Goal: Task Accomplishment & Management: Complete application form

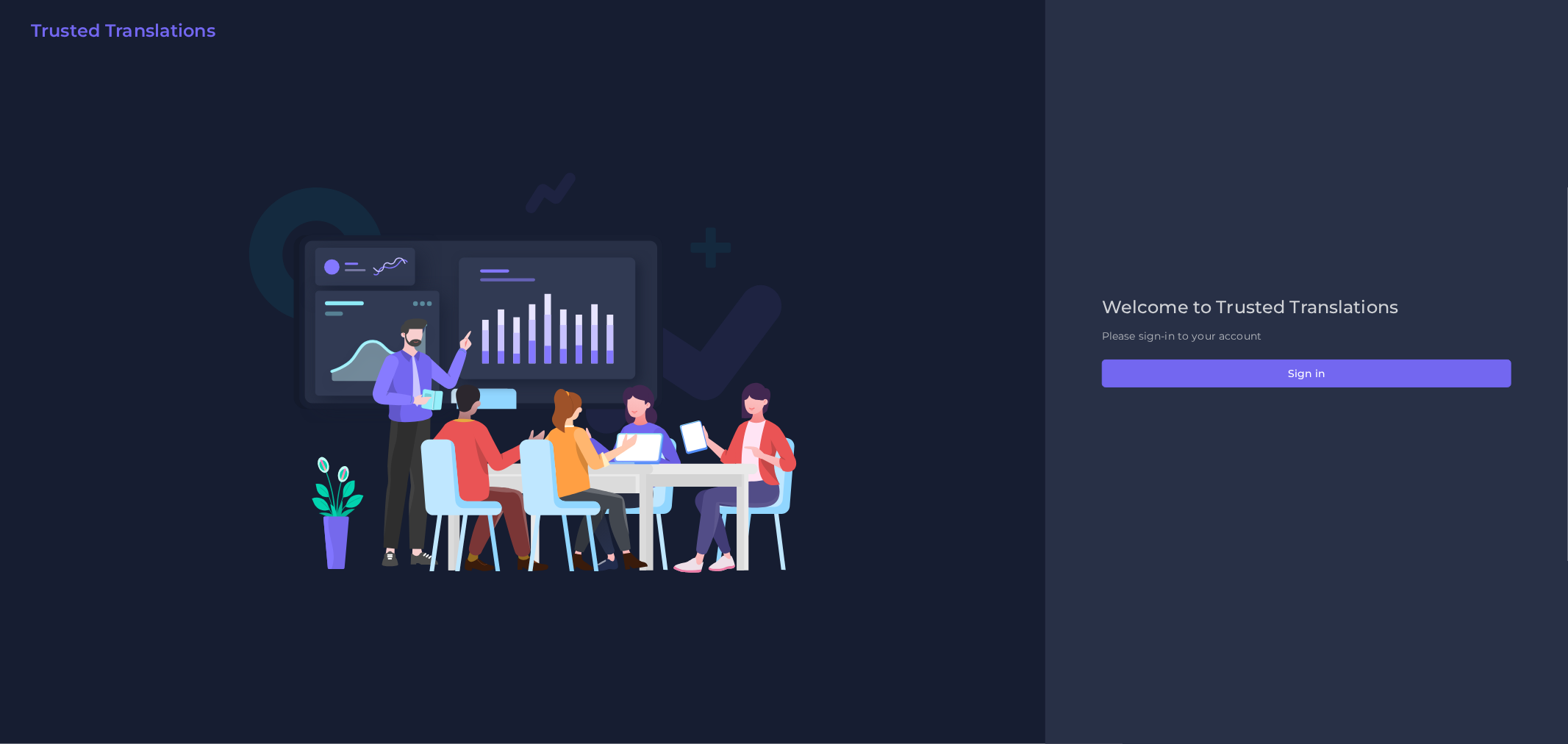
click at [1276, 387] on div "Welcome to Trusted Translations Please sign-in to your account Sign in" at bounding box center [1307, 372] width 441 height 150
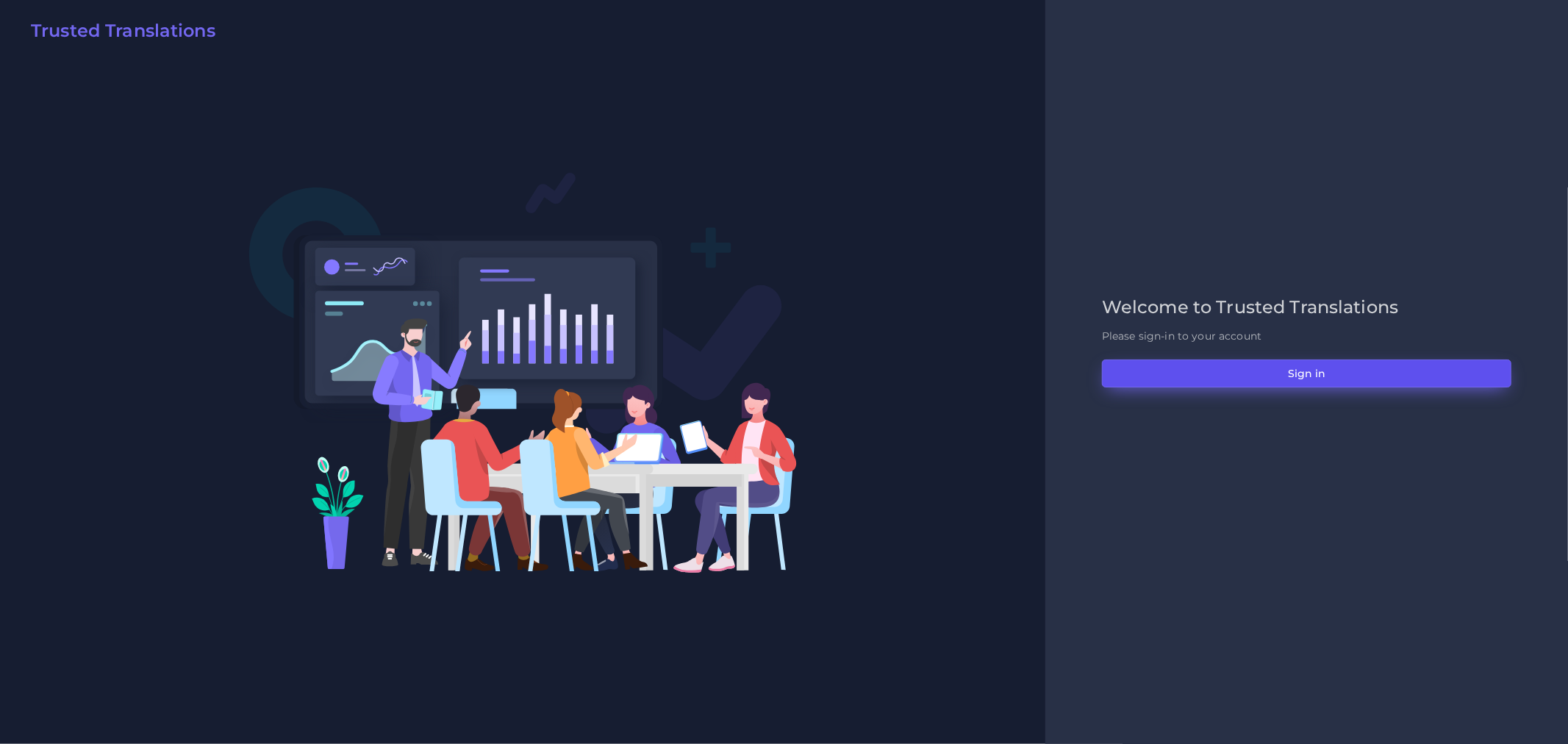
click at [1275, 376] on button "Sign in" at bounding box center [1307, 373] width 409 height 28
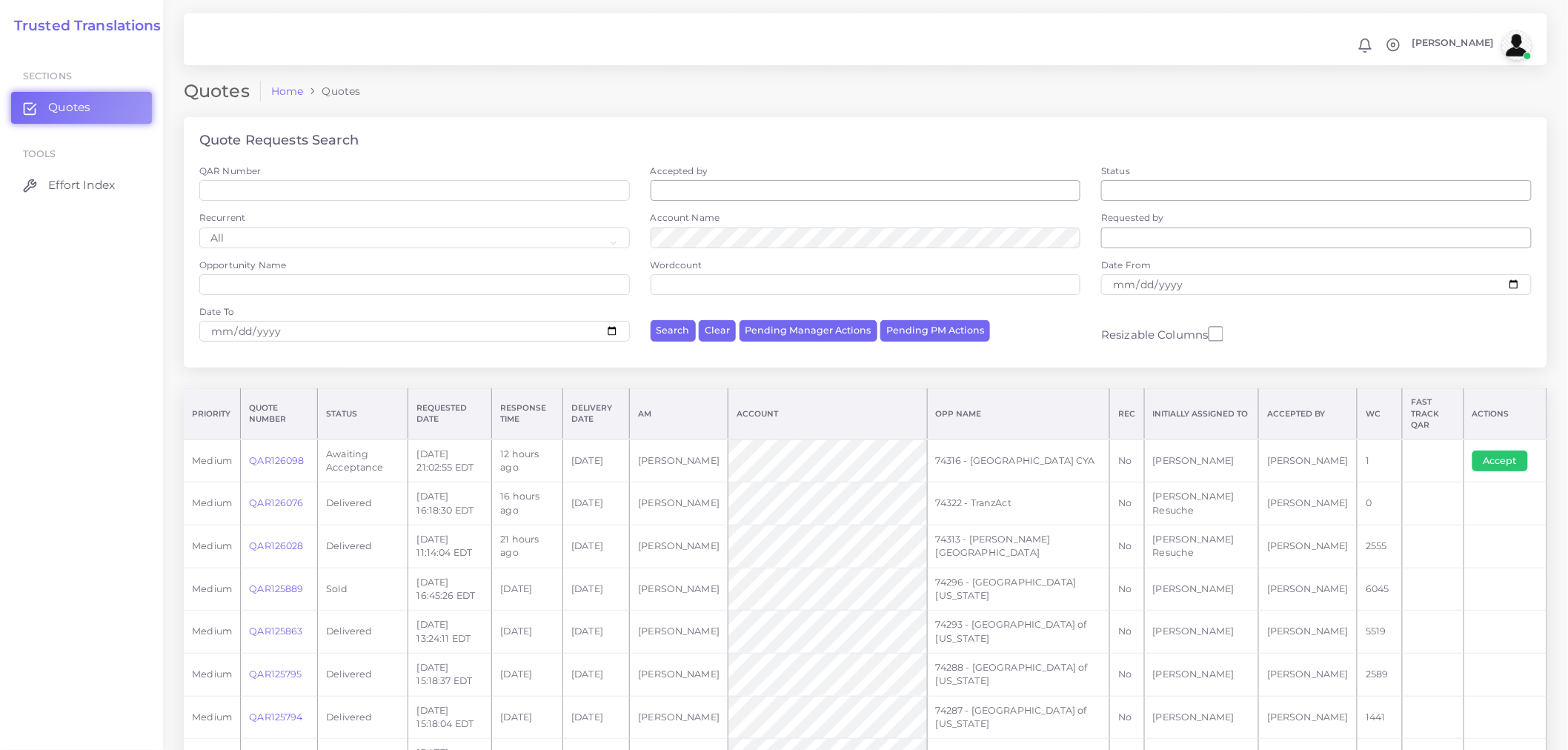
drag, startPoint x: 290, startPoint y: 493, endPoint x: 302, endPoint y: 431, distance: 63.2
click at [290, 498] on link "QAR126076" at bounding box center [276, 503] width 54 height 11
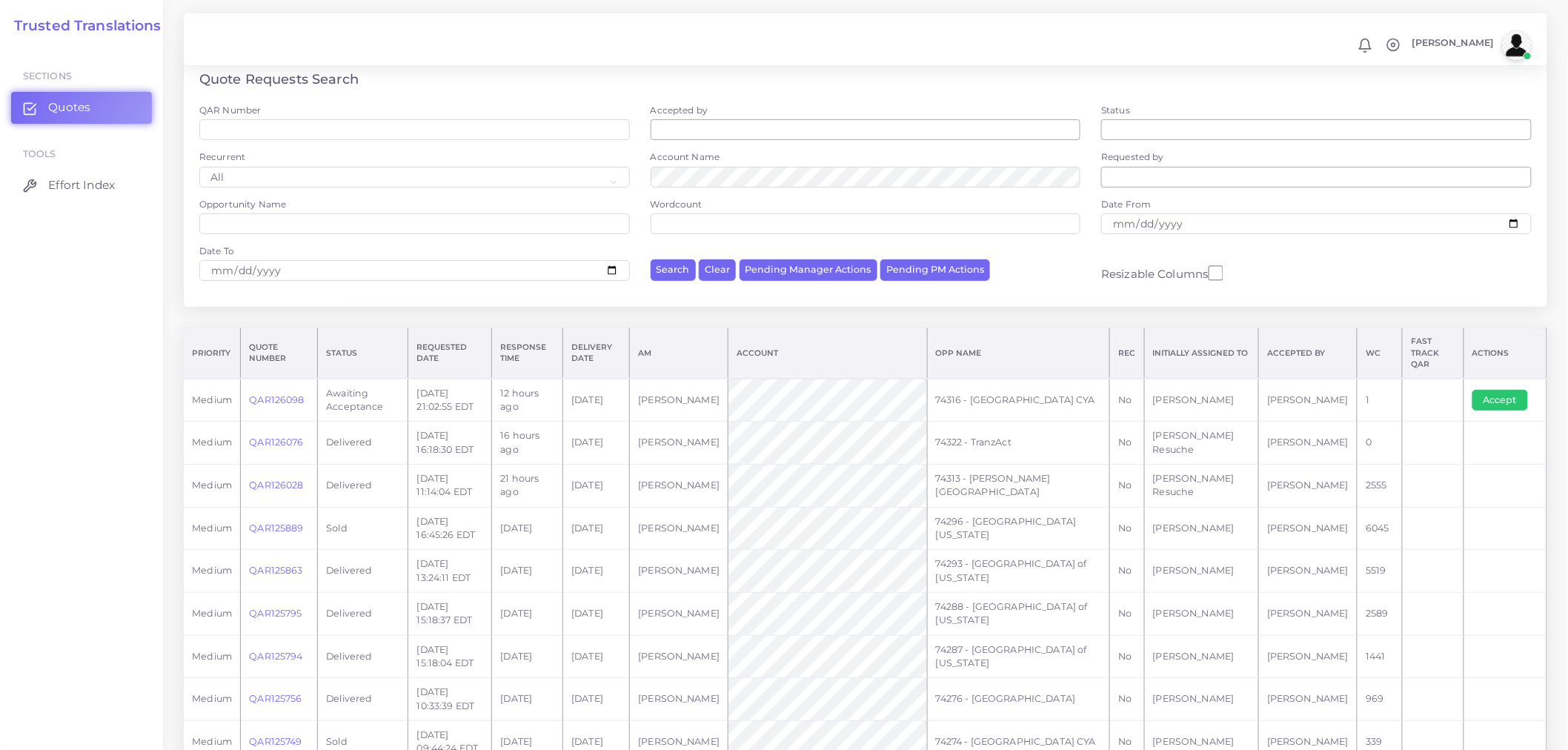
scroll to position [165, 0]
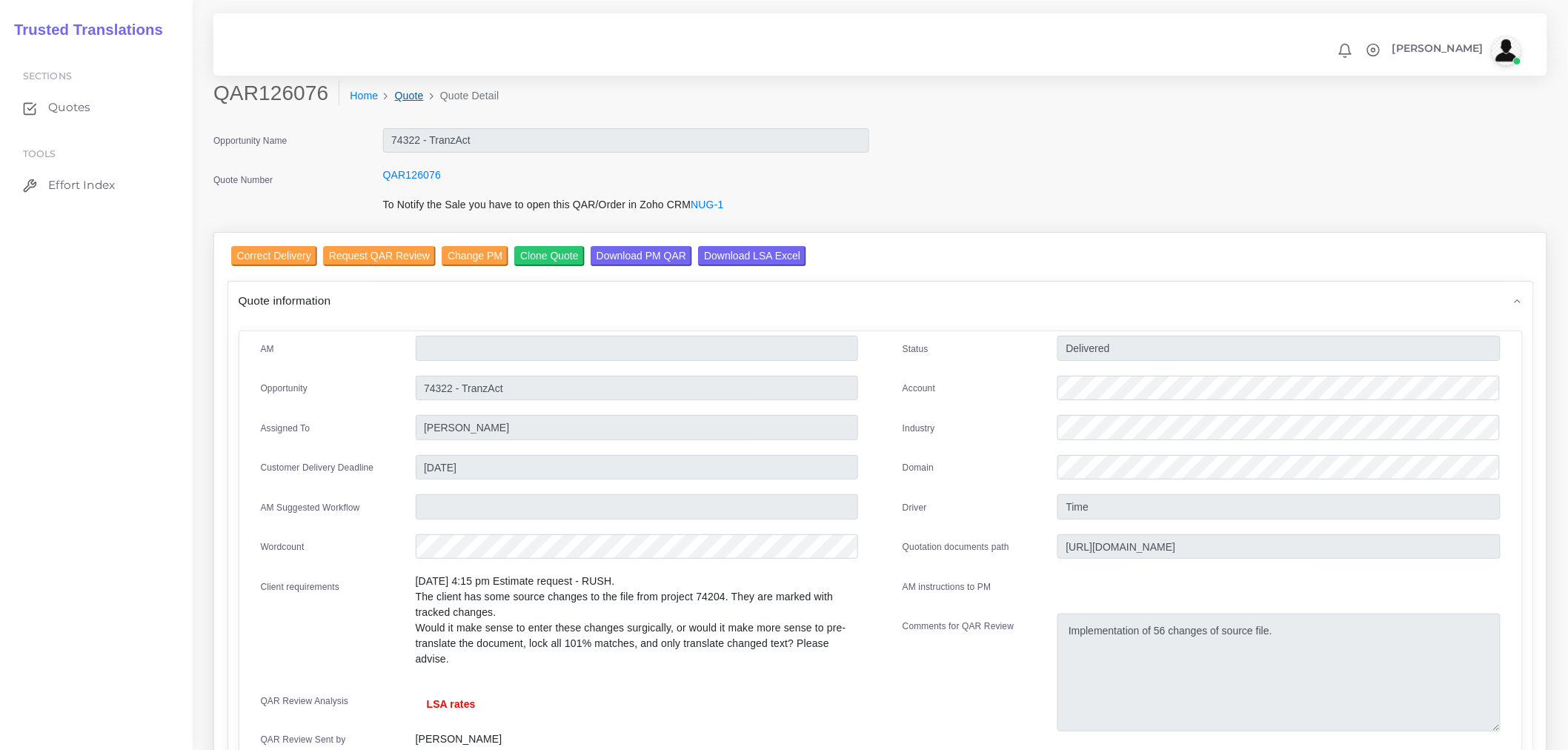
click at [397, 86] on ol "Home Quote Quote Detail" at bounding box center [773, 95] width 868 height 31
click at [397, 95] on link "Quote" at bounding box center [409, 96] width 29 height 16
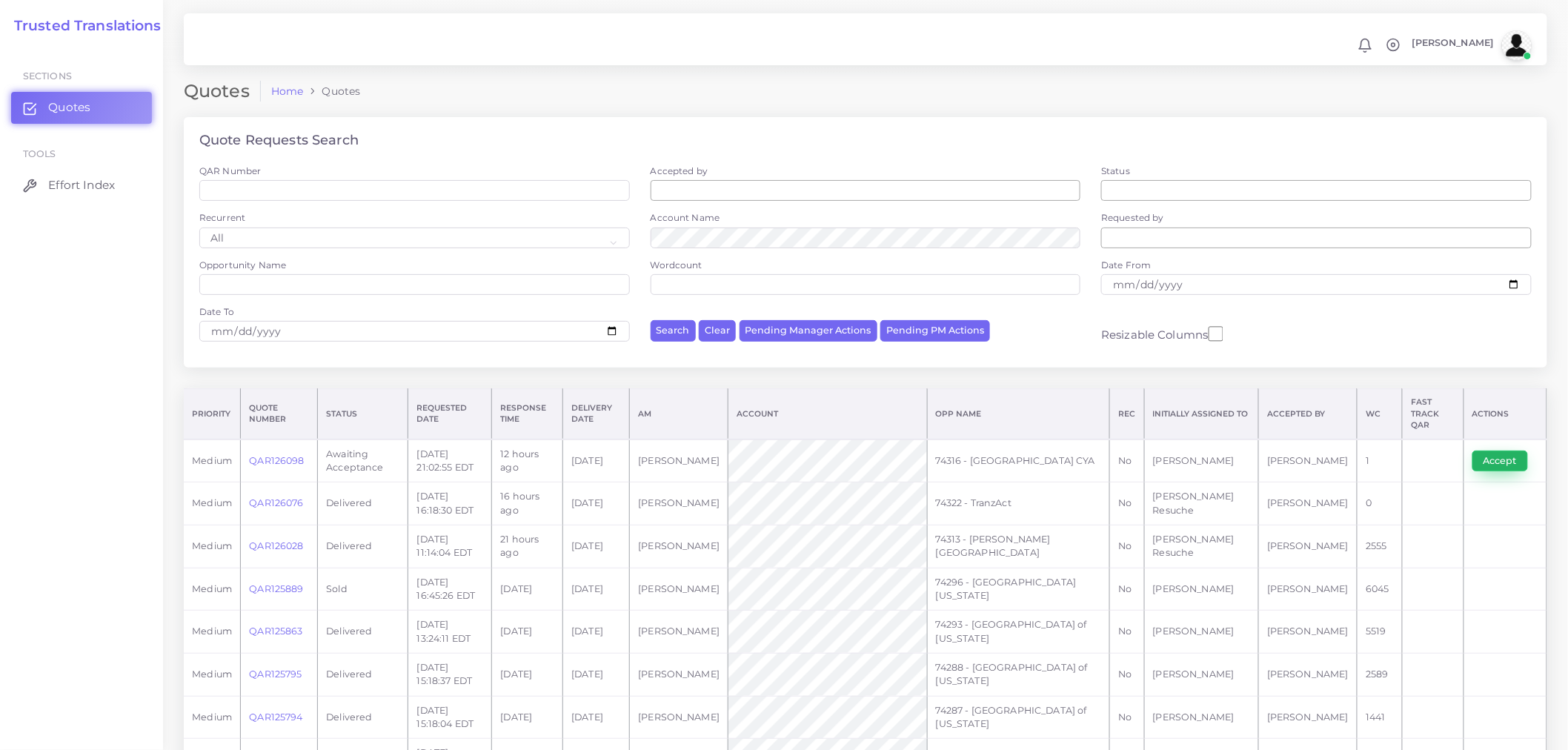
click at [1484, 450] on button "Accept" at bounding box center [1500, 461] width 55 height 21
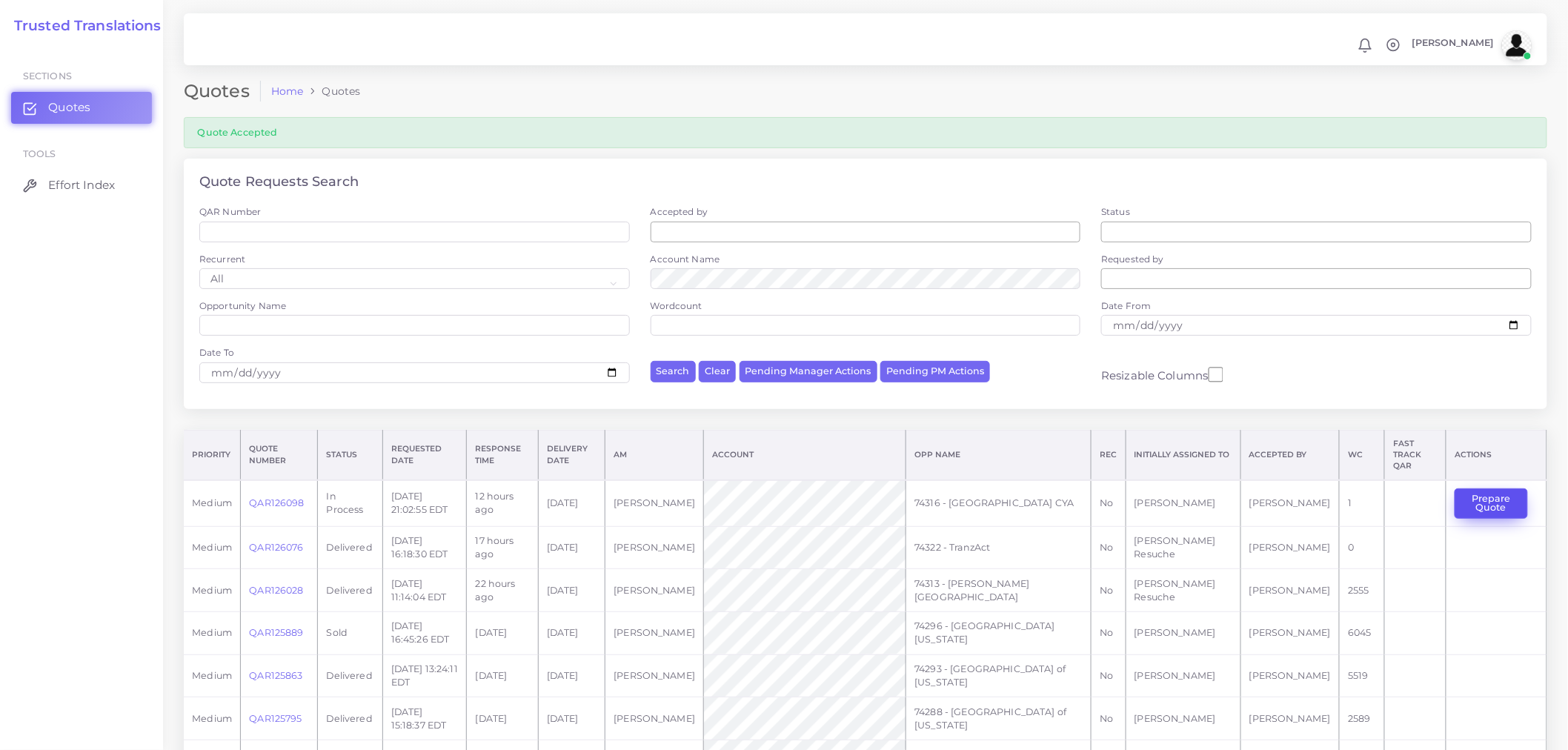
click at [1480, 488] on button "Prepare Quote" at bounding box center [1491, 503] width 73 height 31
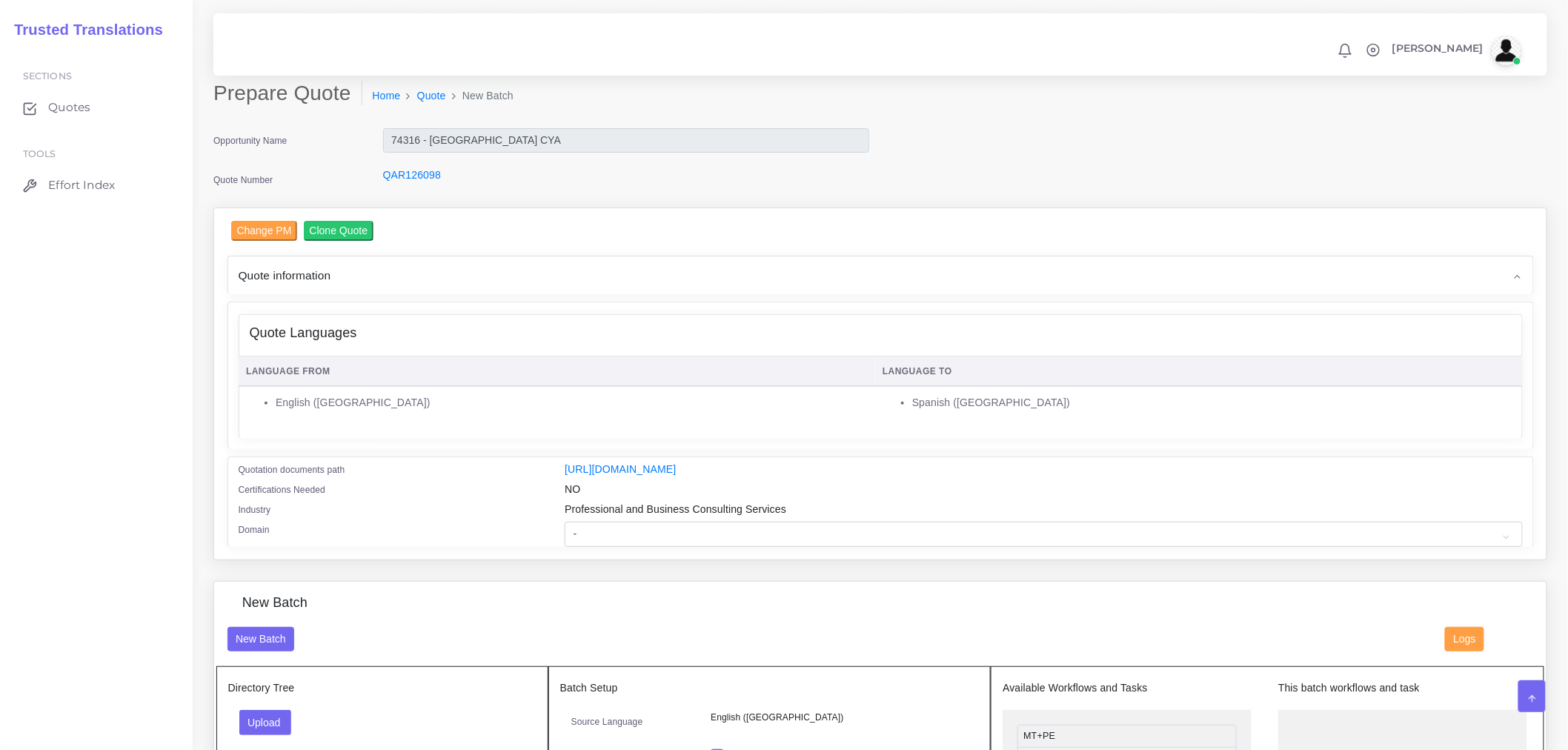
drag, startPoint x: 605, startPoint y: 558, endPoint x: 607, endPoint y: 550, distance: 8.2
click at [605, 558] on div "Change PM Clone Quote Quote information AM time" at bounding box center [880, 384] width 1332 height 352
click at [607, 547] on select "- Advertising and Media Agriculture, Forestry and Fishing Architecture, Buildin…" at bounding box center [1043, 535] width 958 height 25
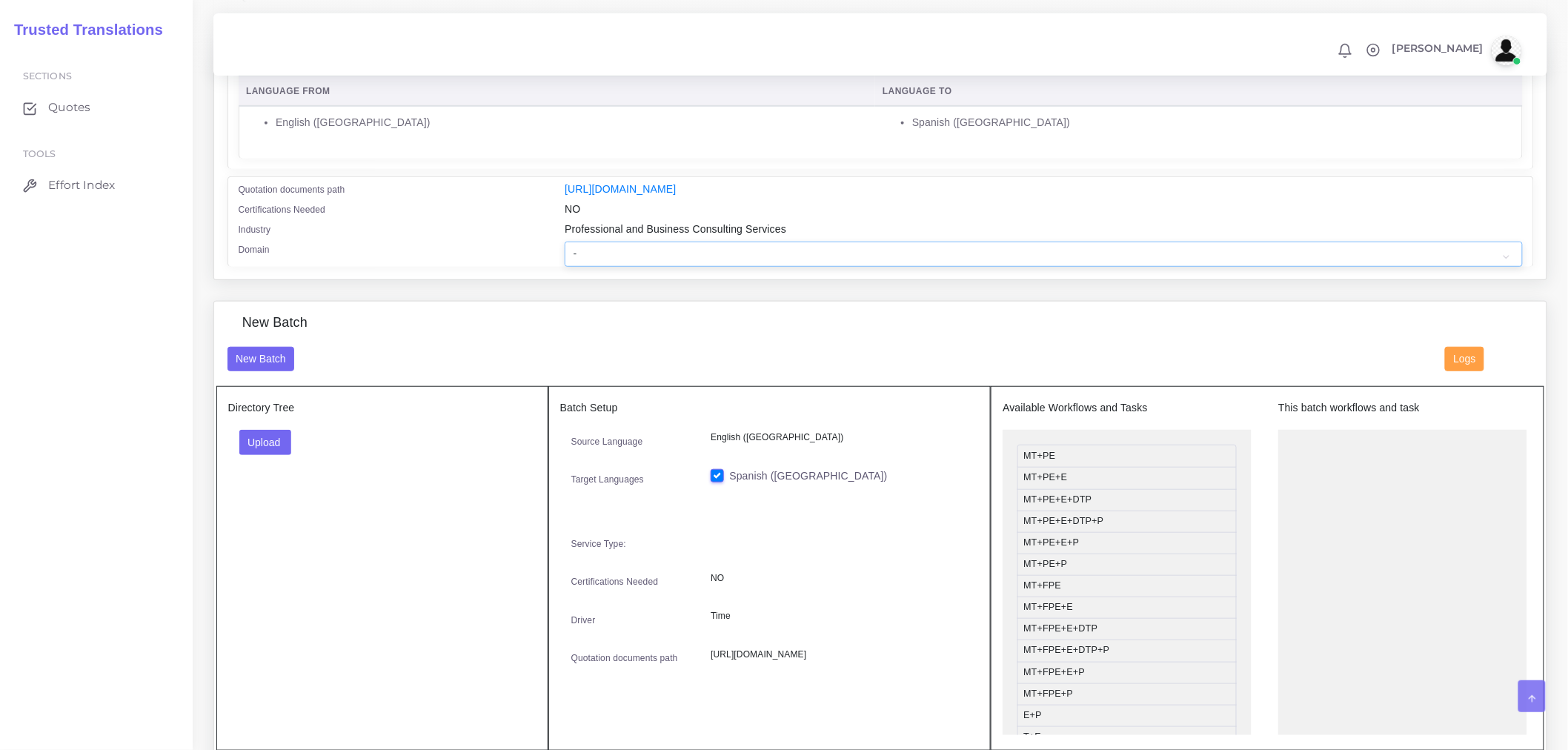
scroll to position [329, 0]
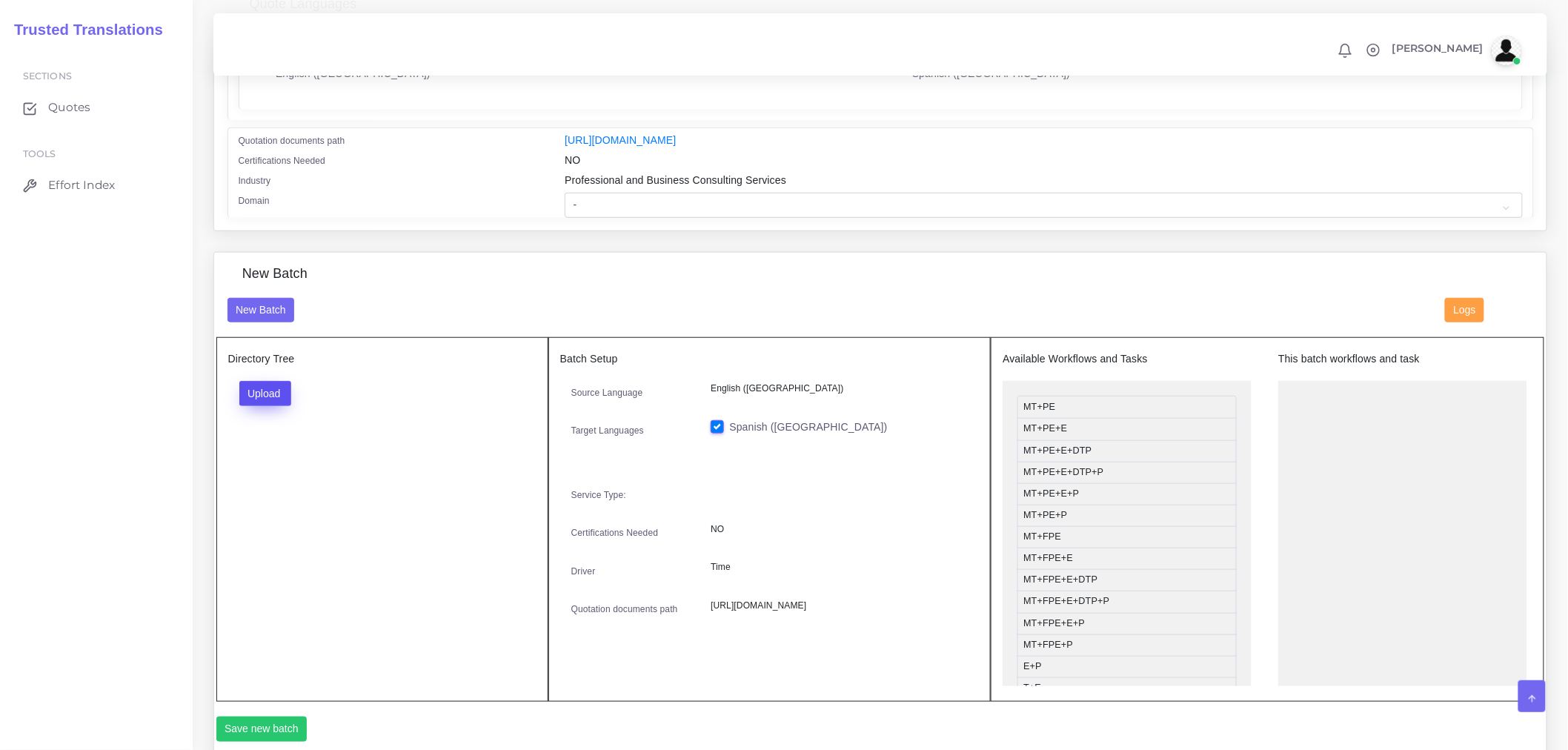
click at [267, 396] on button "Upload" at bounding box center [266, 394] width 53 height 25
click at [330, 459] on label "Files" at bounding box center [291, 449] width 103 height 18
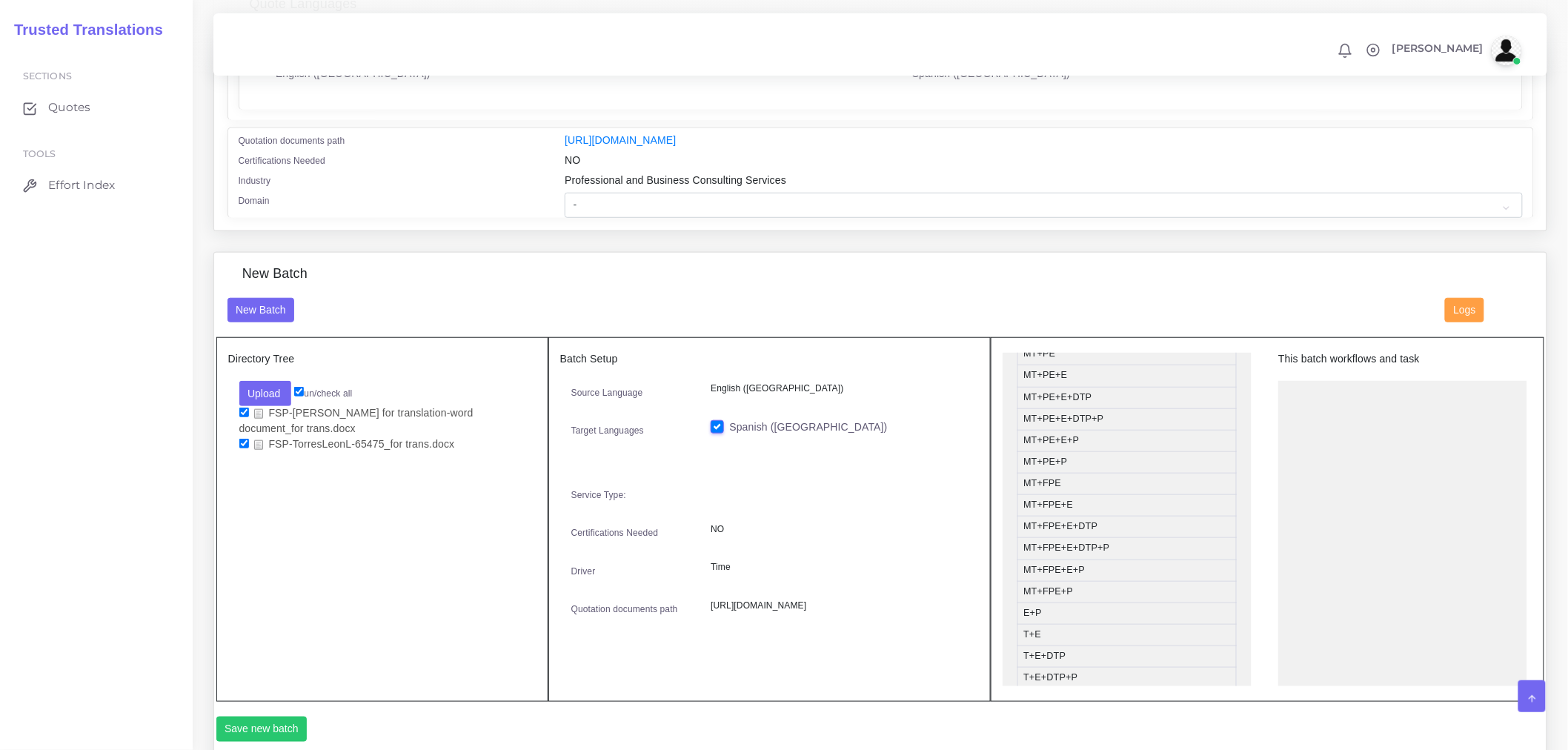
scroll to position [82, 0]
drag, startPoint x: 1087, startPoint y: 421, endPoint x: 1409, endPoint y: 443, distance: 322.8
click at [1121, 270] on div "New Batch New Batch Logs Directory Tree Upload Folder Files un/check all" at bounding box center [880, 508] width 1332 height 512
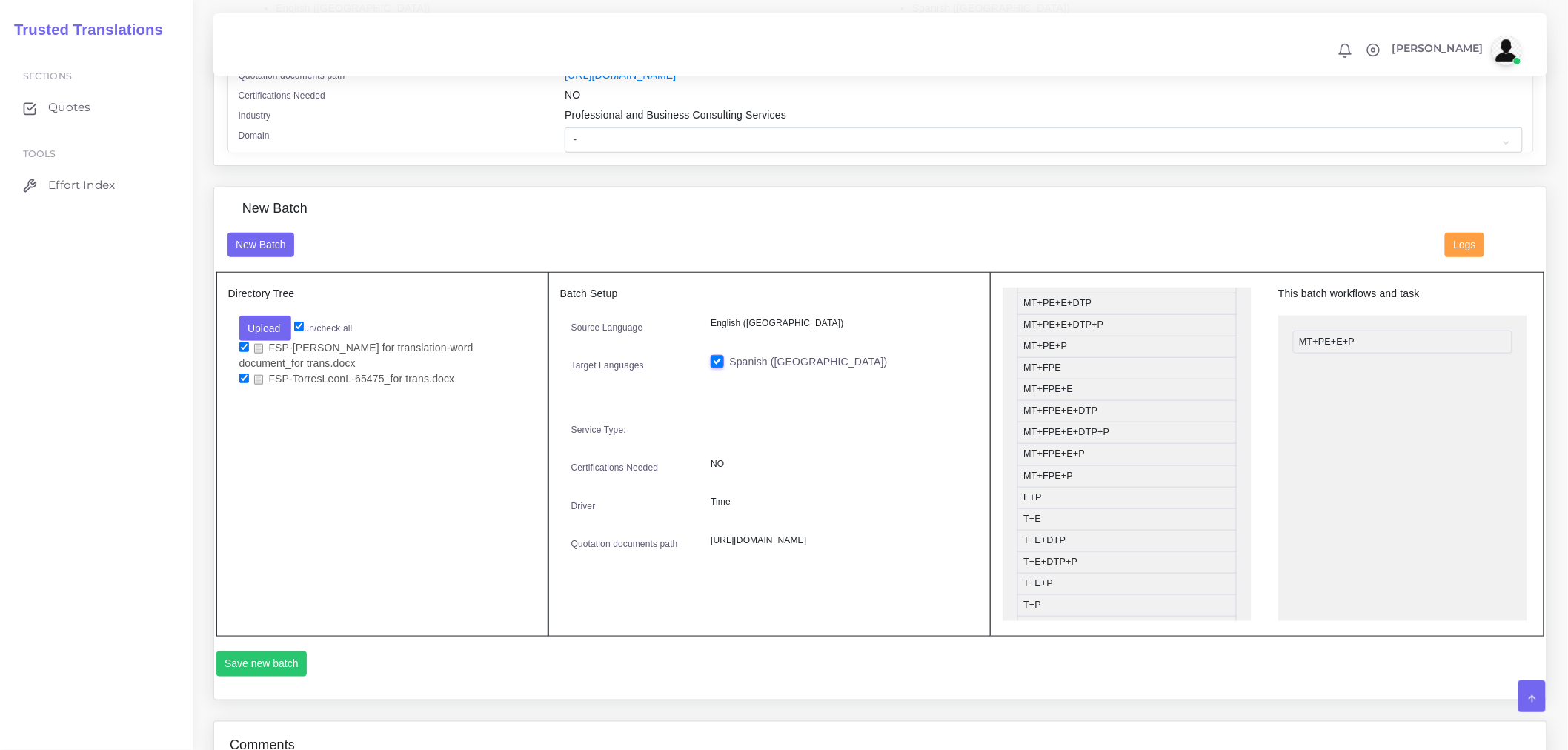
scroll to position [576, 0]
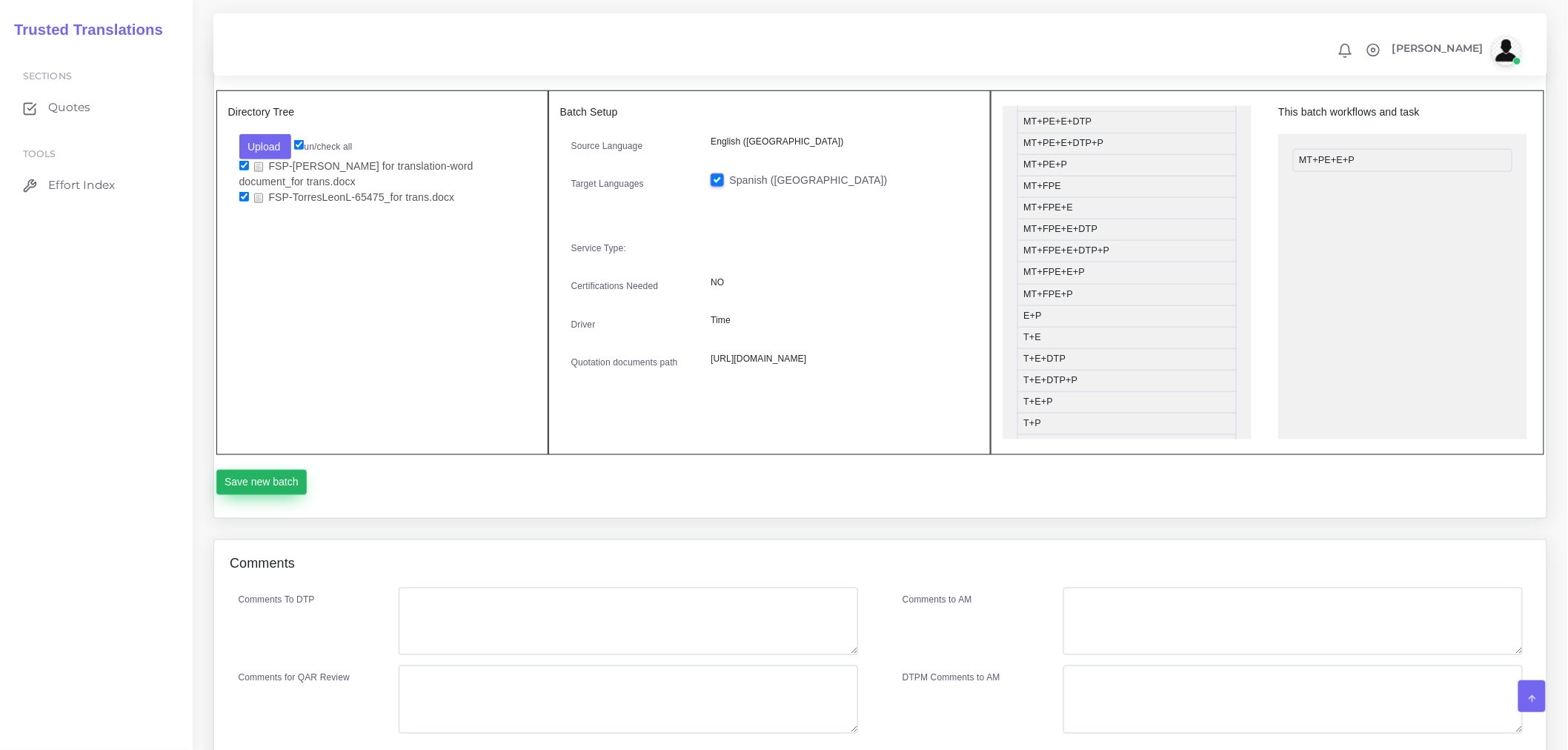
click at [256, 494] on button "Save new batch" at bounding box center [262, 483] width 91 height 25
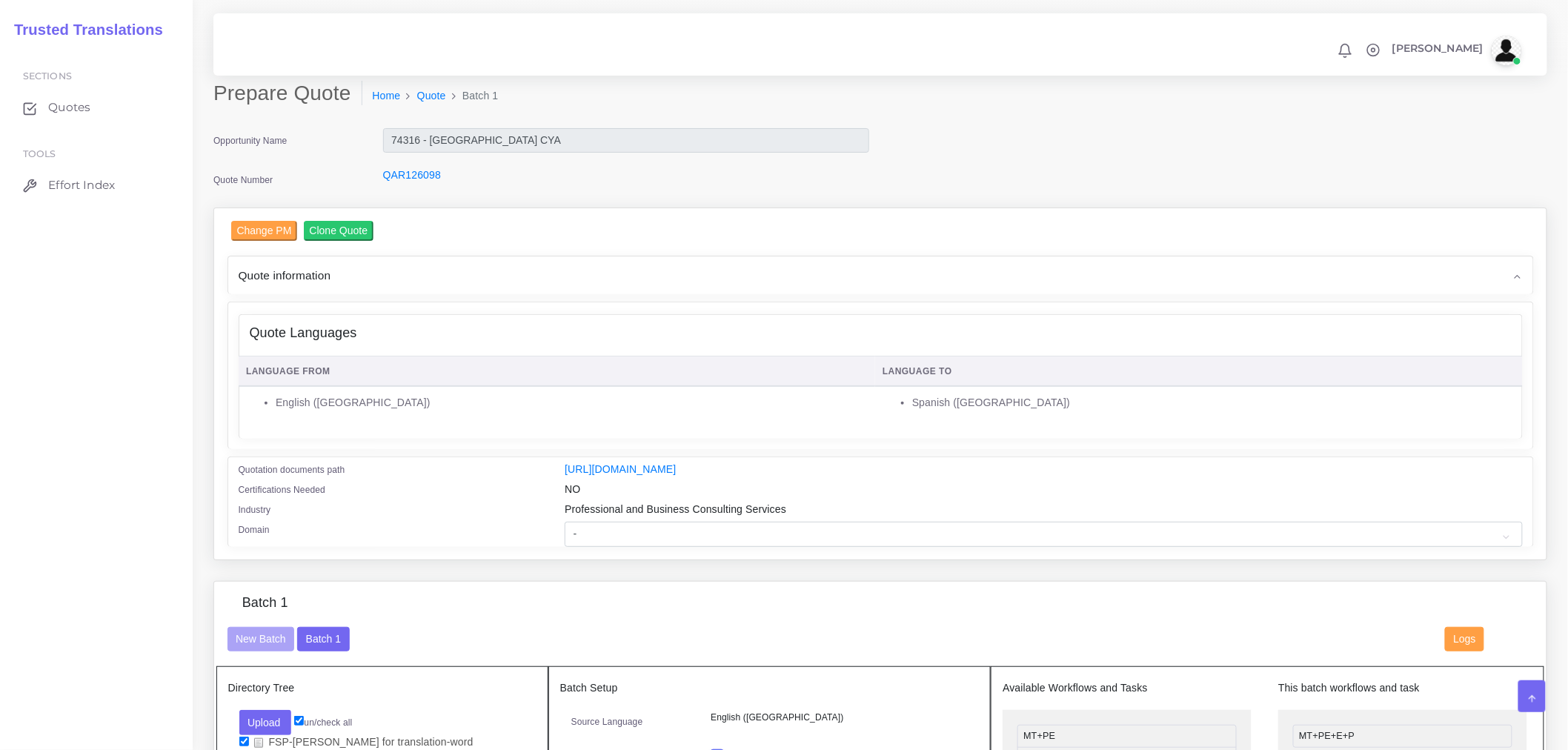
click at [566, 326] on div "Quote Languages" at bounding box center [881, 333] width 1283 height 37
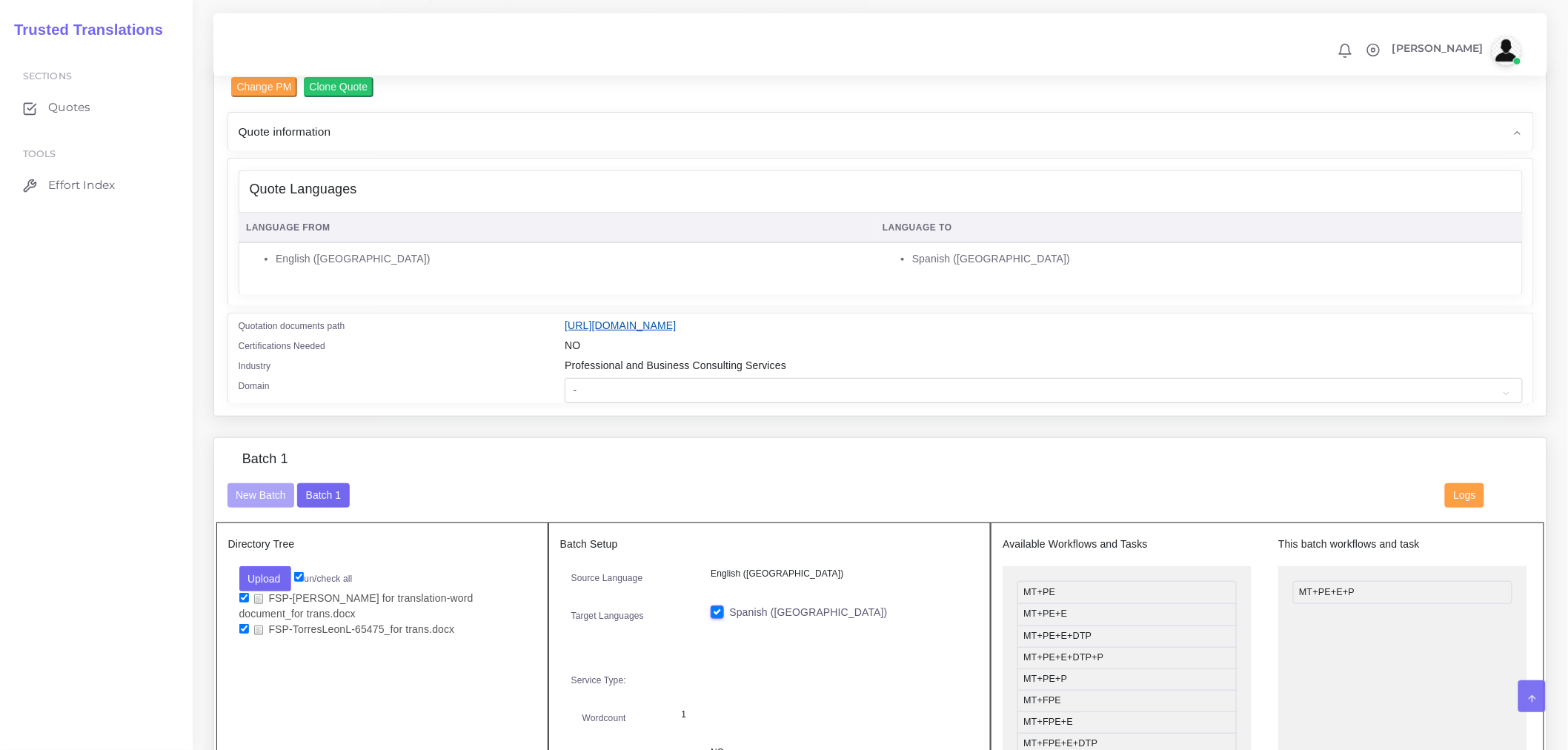
scroll to position [329, 0]
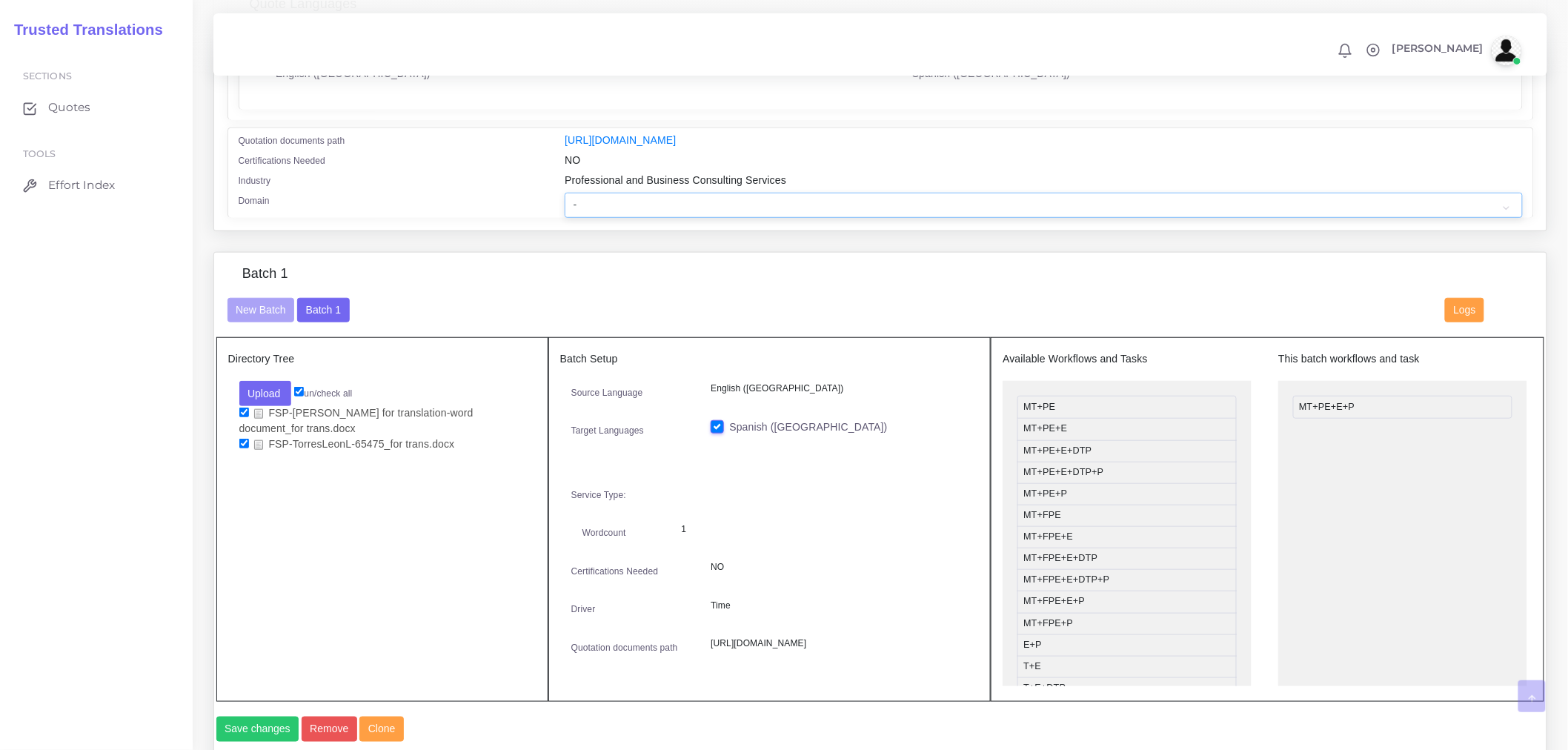
click at [672, 206] on select "- Advertising and Media Agriculture, Forestry and Fishing Architecture, Buildin…" at bounding box center [1043, 205] width 958 height 25
select select "Professional and Business Consulting Services"
click at [565, 203] on select "- Advertising and Media Agriculture, Forestry and Fishing Architecture, Buildin…" at bounding box center [1043, 205] width 958 height 25
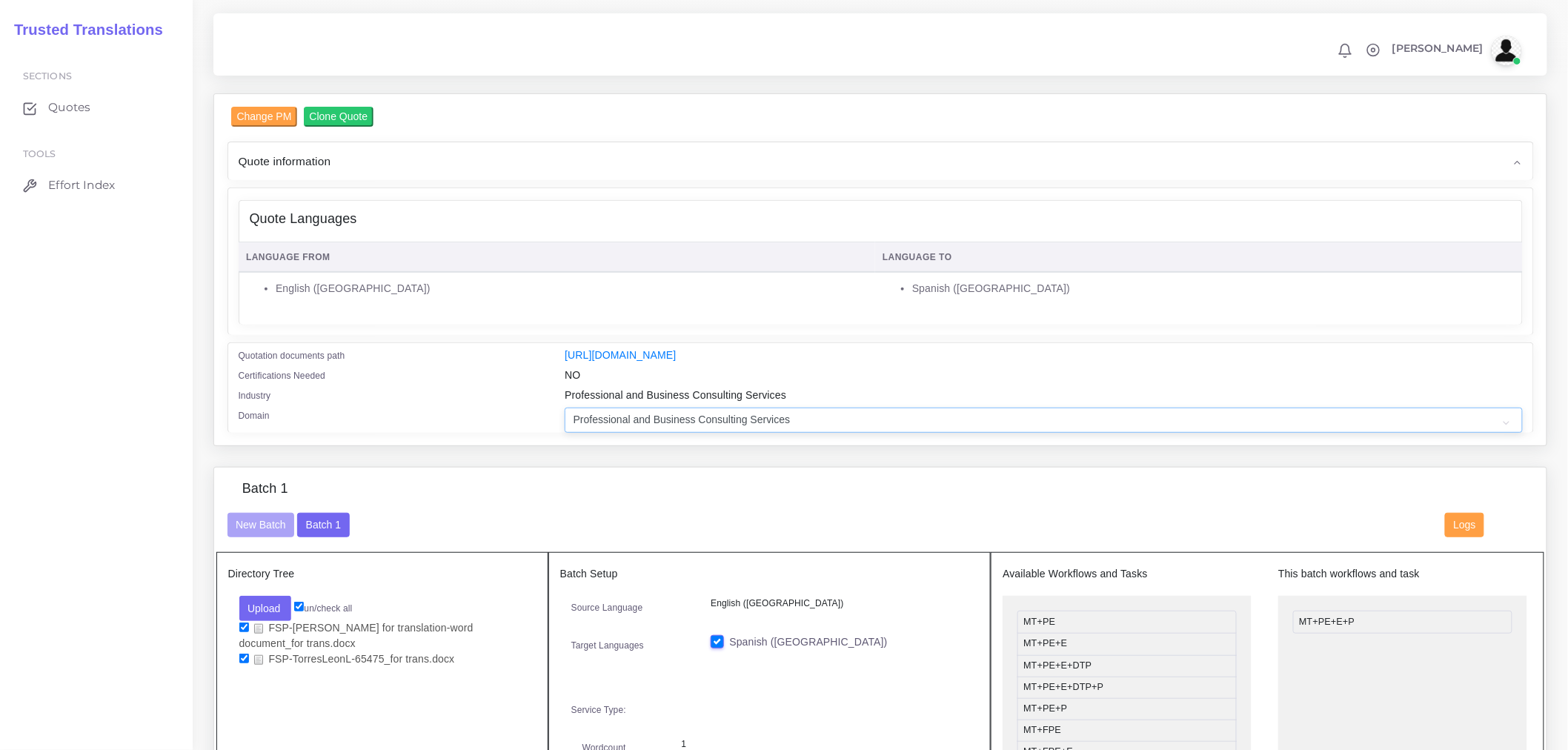
scroll to position [0, 0]
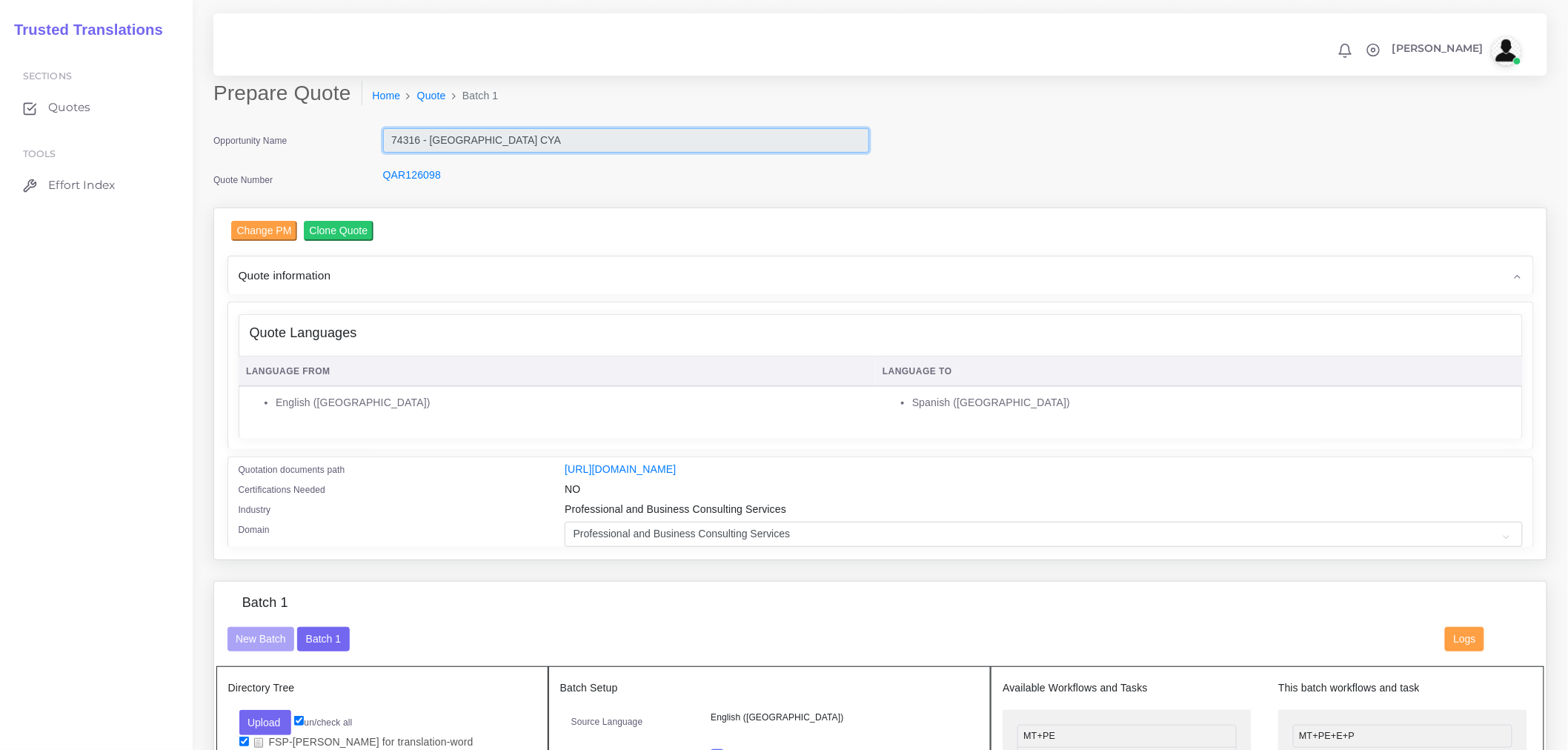
drag, startPoint x: 559, startPoint y: 141, endPoint x: 372, endPoint y: 145, distance: 187.0
click at [372, 145] on div "74316 - [GEOGRAPHIC_DATA] CYA" at bounding box center [626, 144] width 509 height 30
click at [688, 300] on div "Change PM Clone Quote Quote information AM Opportunity Assigned To NO" at bounding box center [880, 383] width 1307 height 326
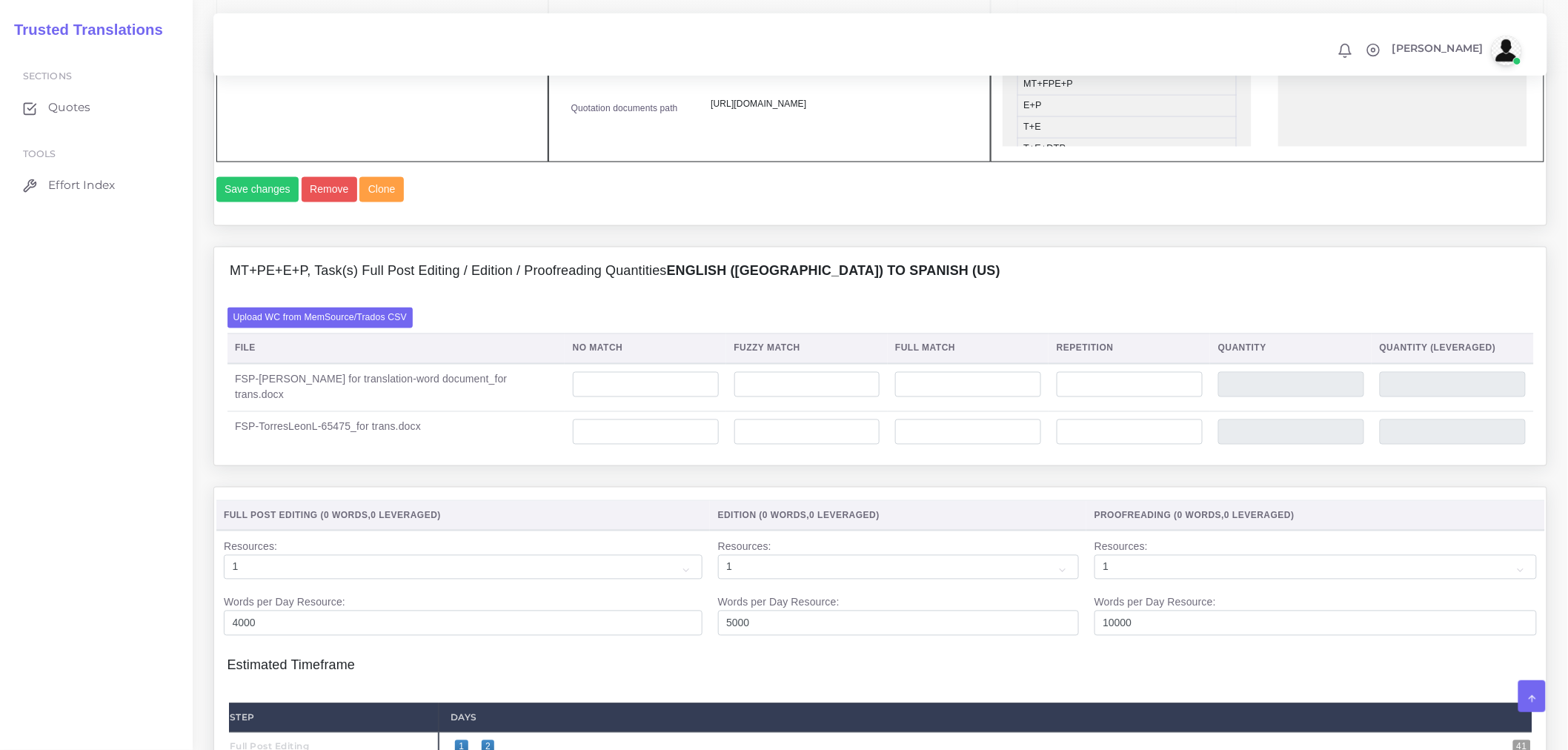
scroll to position [905, 0]
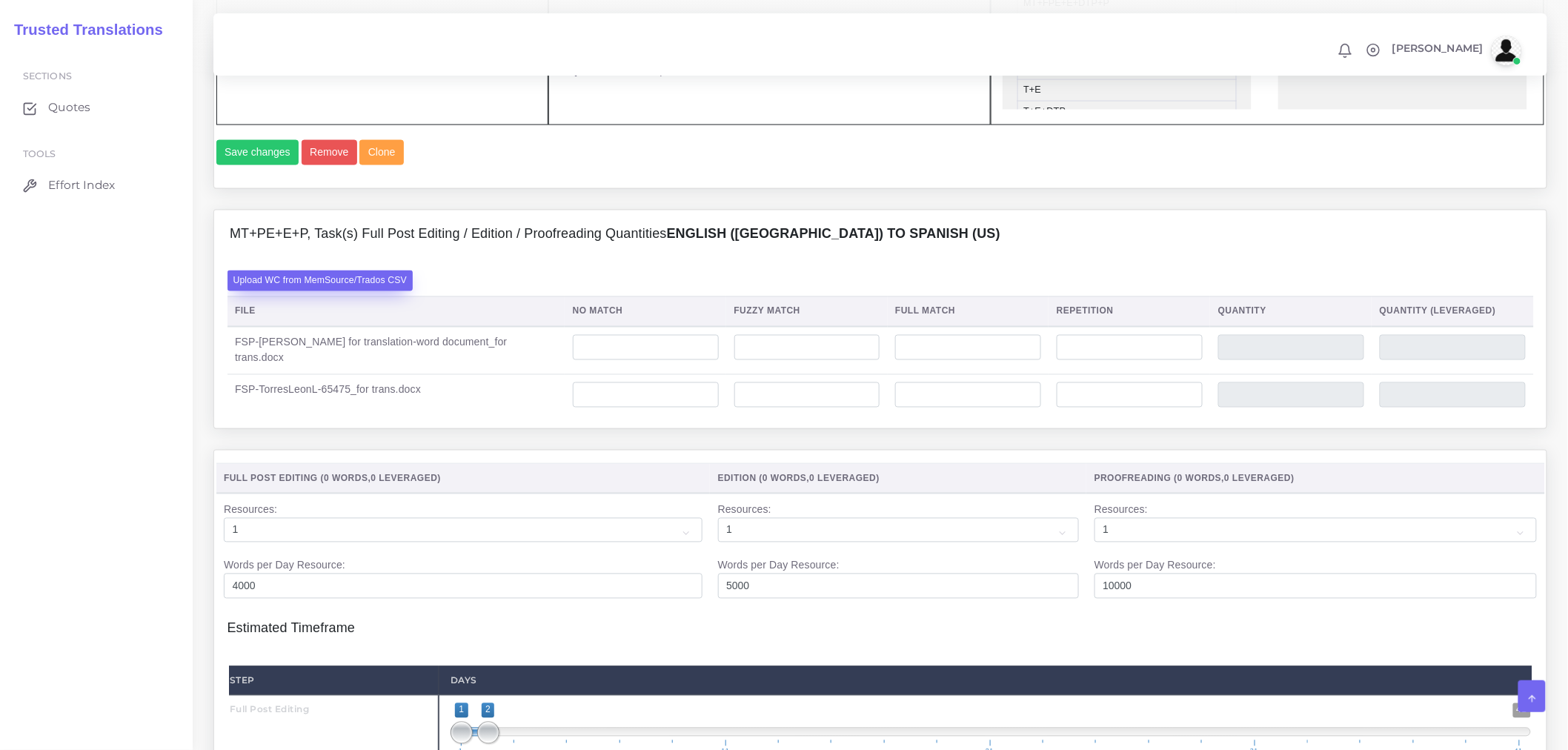
click at [384, 290] on label "Upload WC from MemSource/Trados CSV" at bounding box center [320, 280] width 186 height 20
click at [0, 0] on input "Upload WC from MemSource/Trados CSV" at bounding box center [0, 0] width 0 height 0
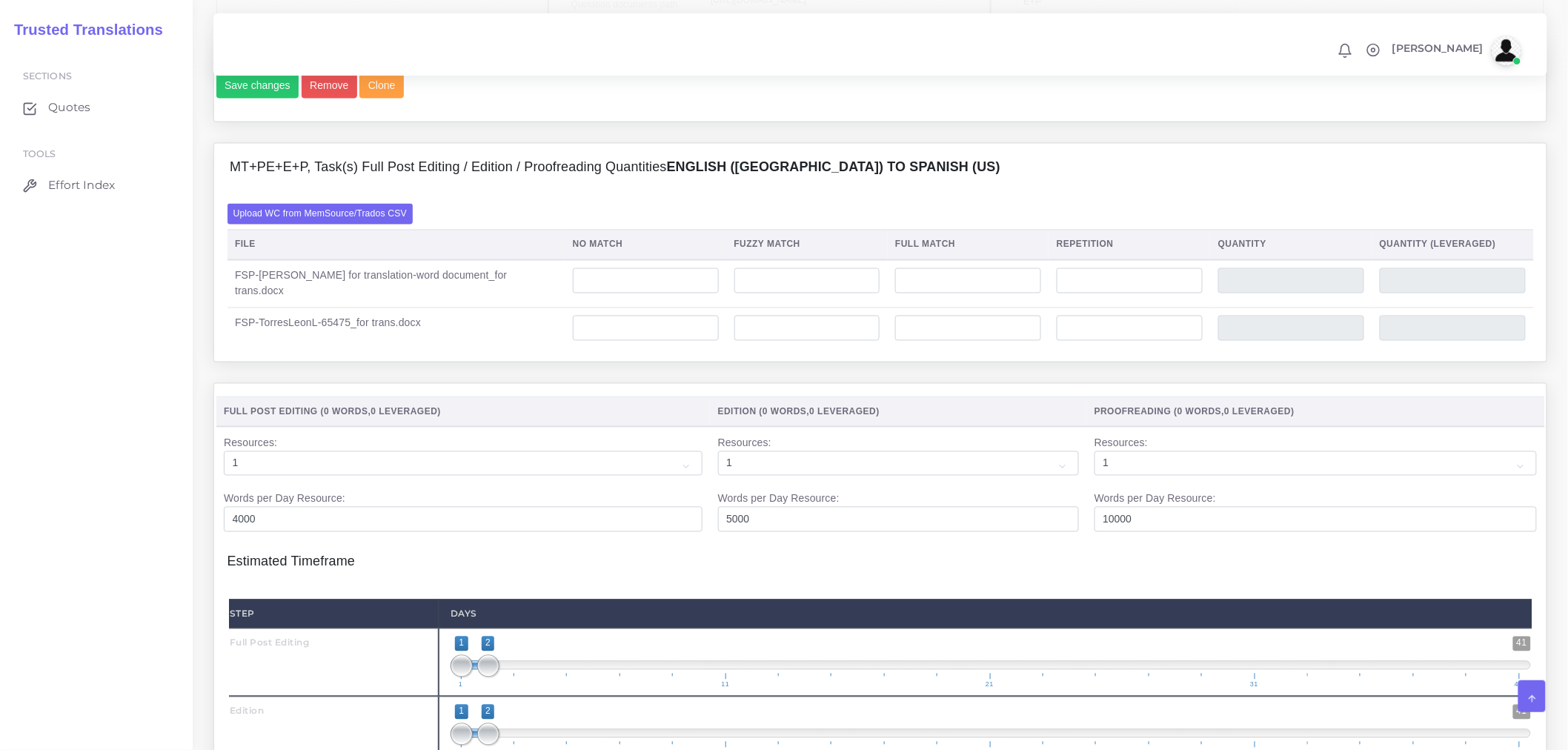
scroll to position [1234, 0]
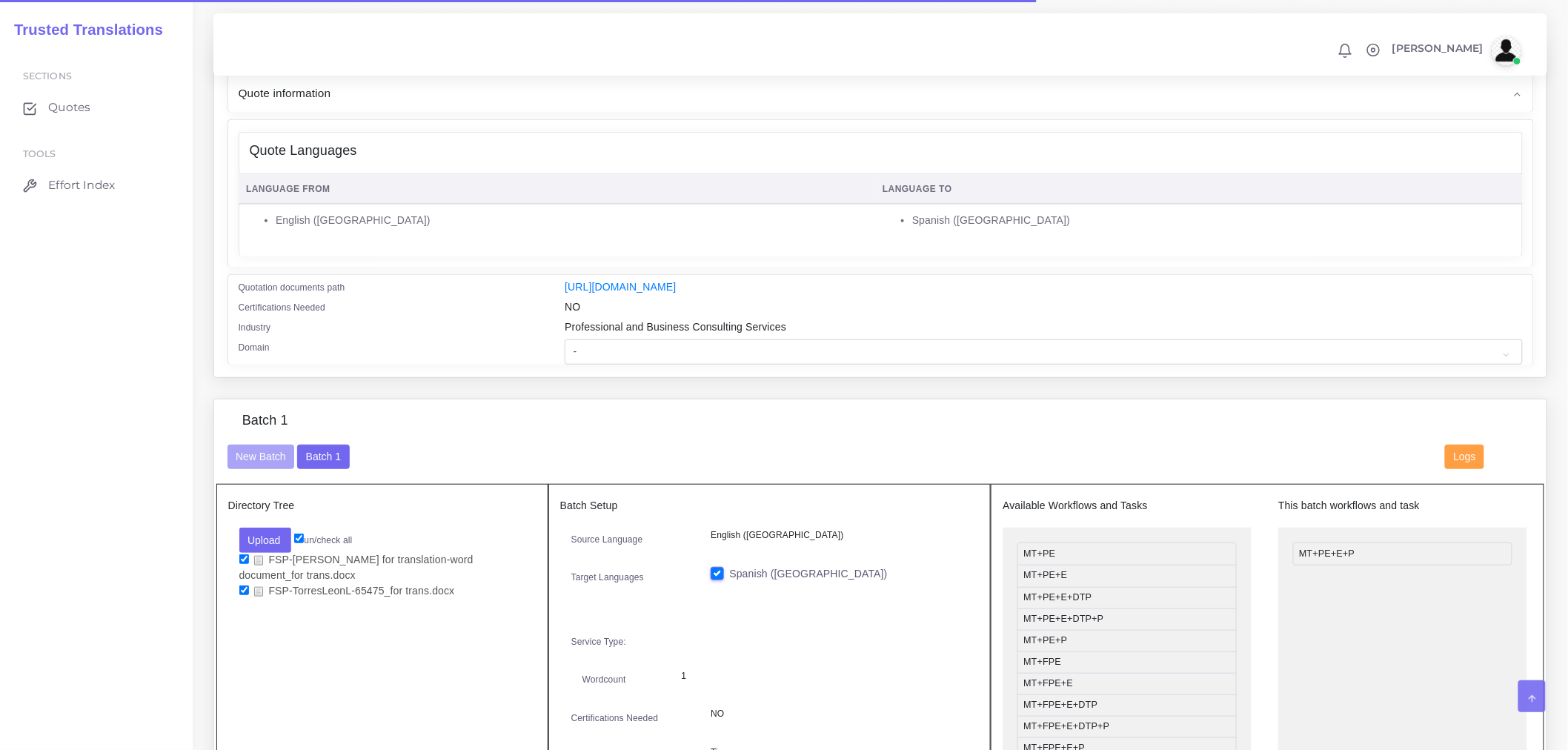
scroll to position [329, 0]
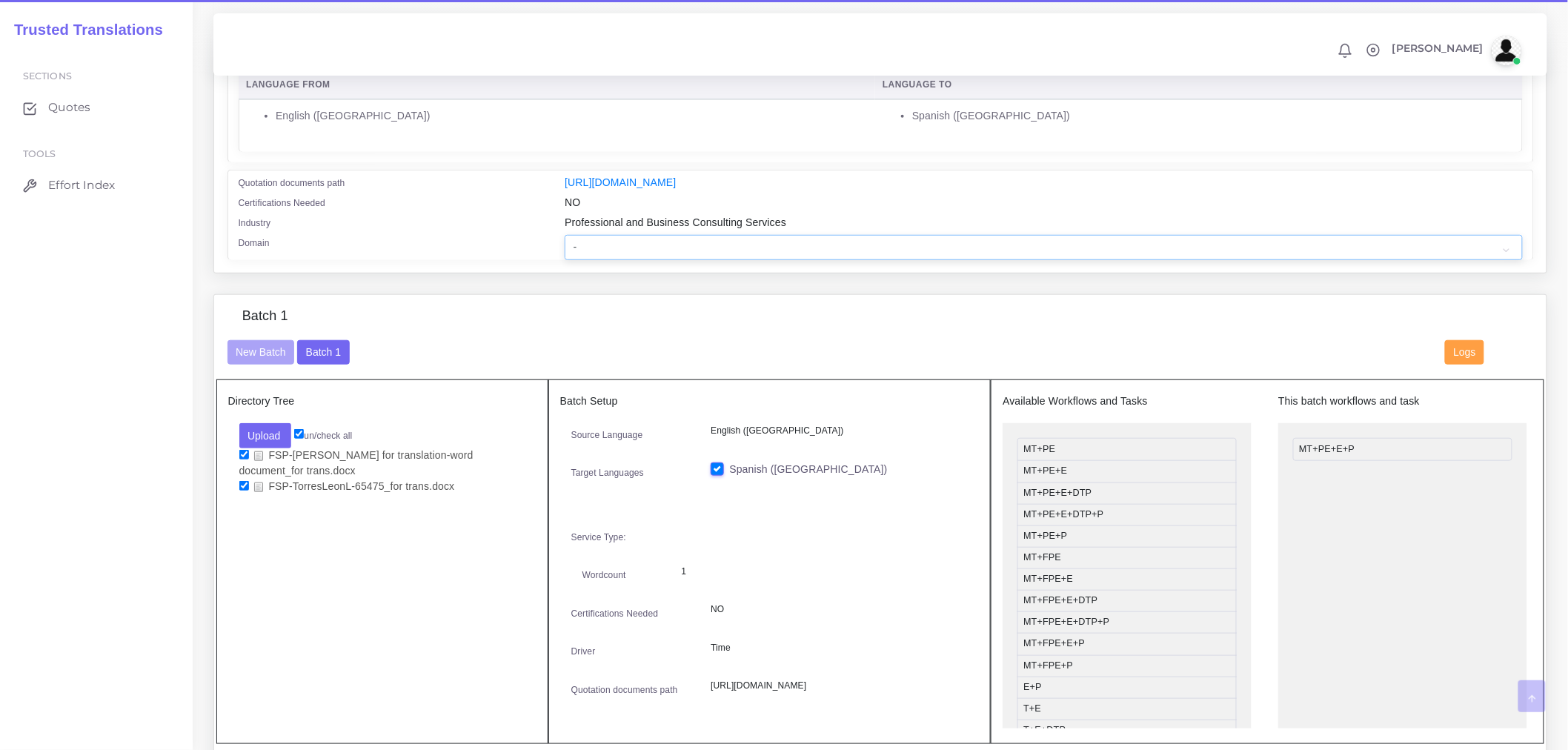
click at [966, 259] on select "- Advertising and Media Agriculture, Forestry and Fishing Architecture, Buildin…" at bounding box center [1043, 248] width 958 height 25
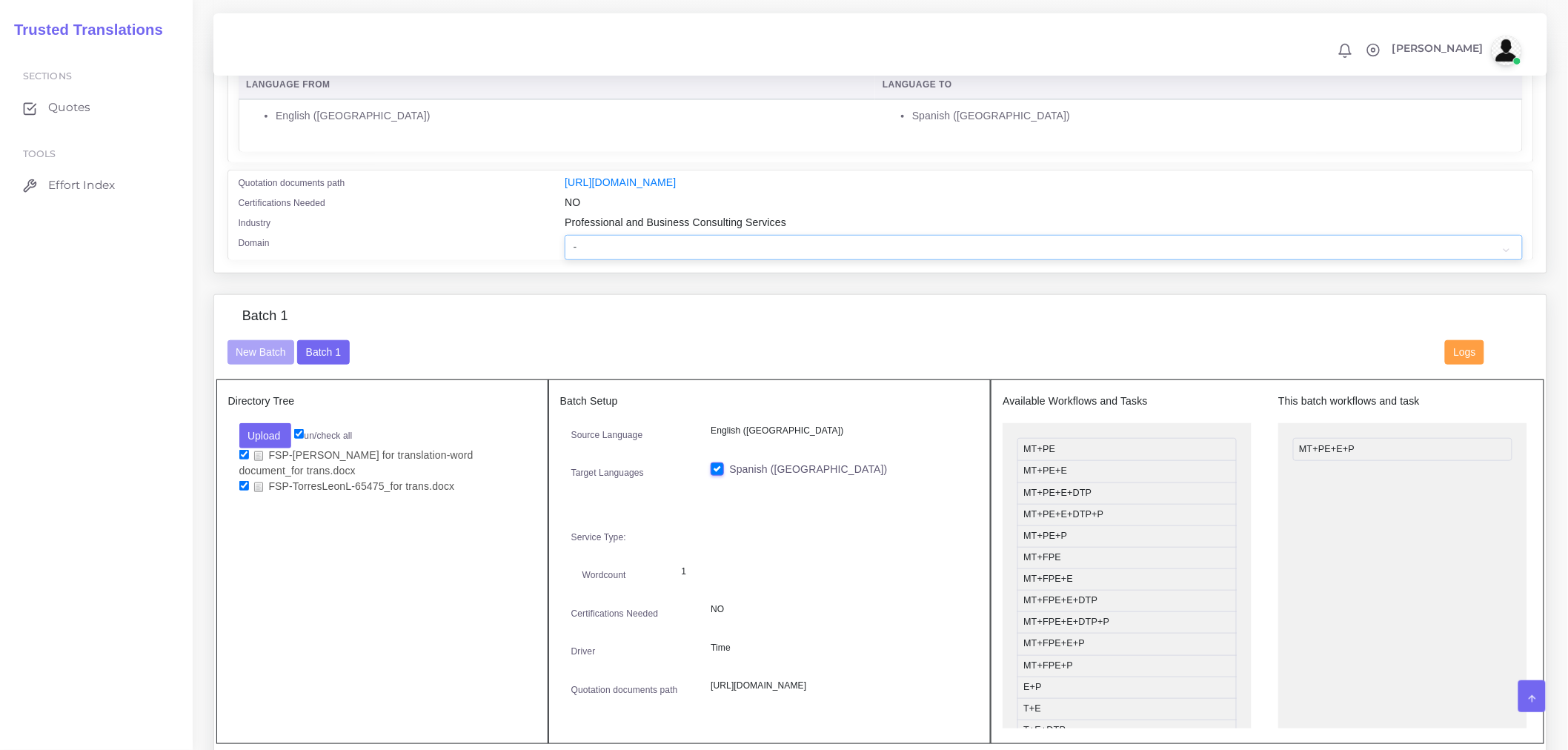
select select "Professional and Business Consulting Services"
click at [565, 244] on select "- Advertising and Media Agriculture, Forestry and Fishing Architecture, Buildin…" at bounding box center [1043, 248] width 958 height 25
click at [801, 331] on div "Batch 1" at bounding box center [880, 324] width 1329 height 32
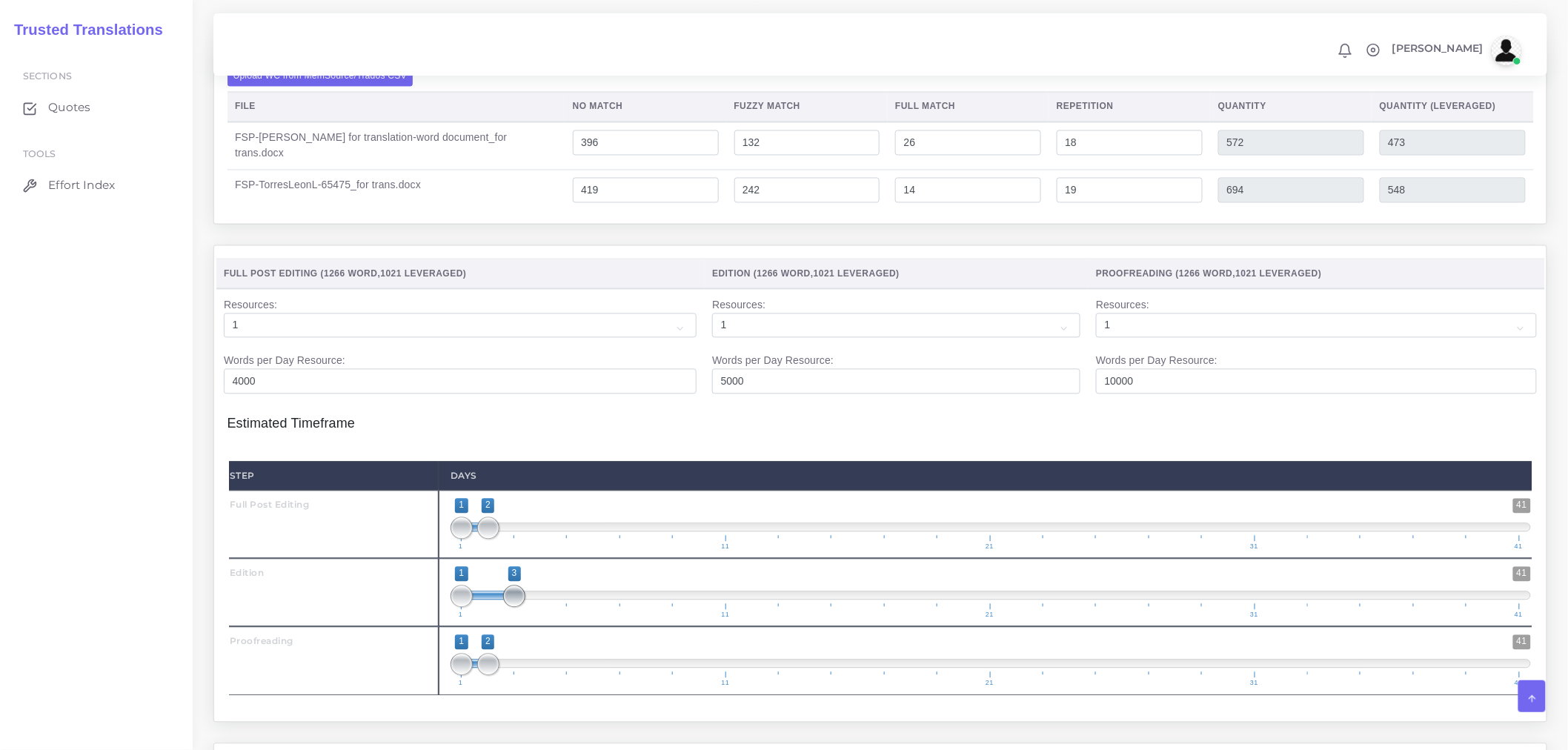
drag, startPoint x: 491, startPoint y: 637, endPoint x: 513, endPoint y: 639, distance: 22.1
click at [513, 608] on span at bounding box center [514, 596] width 22 height 22
type input "2;3"
drag, startPoint x: 460, startPoint y: 627, endPoint x: 483, endPoint y: 632, distance: 23.5
click at [483, 608] on span at bounding box center [488, 596] width 22 height 22
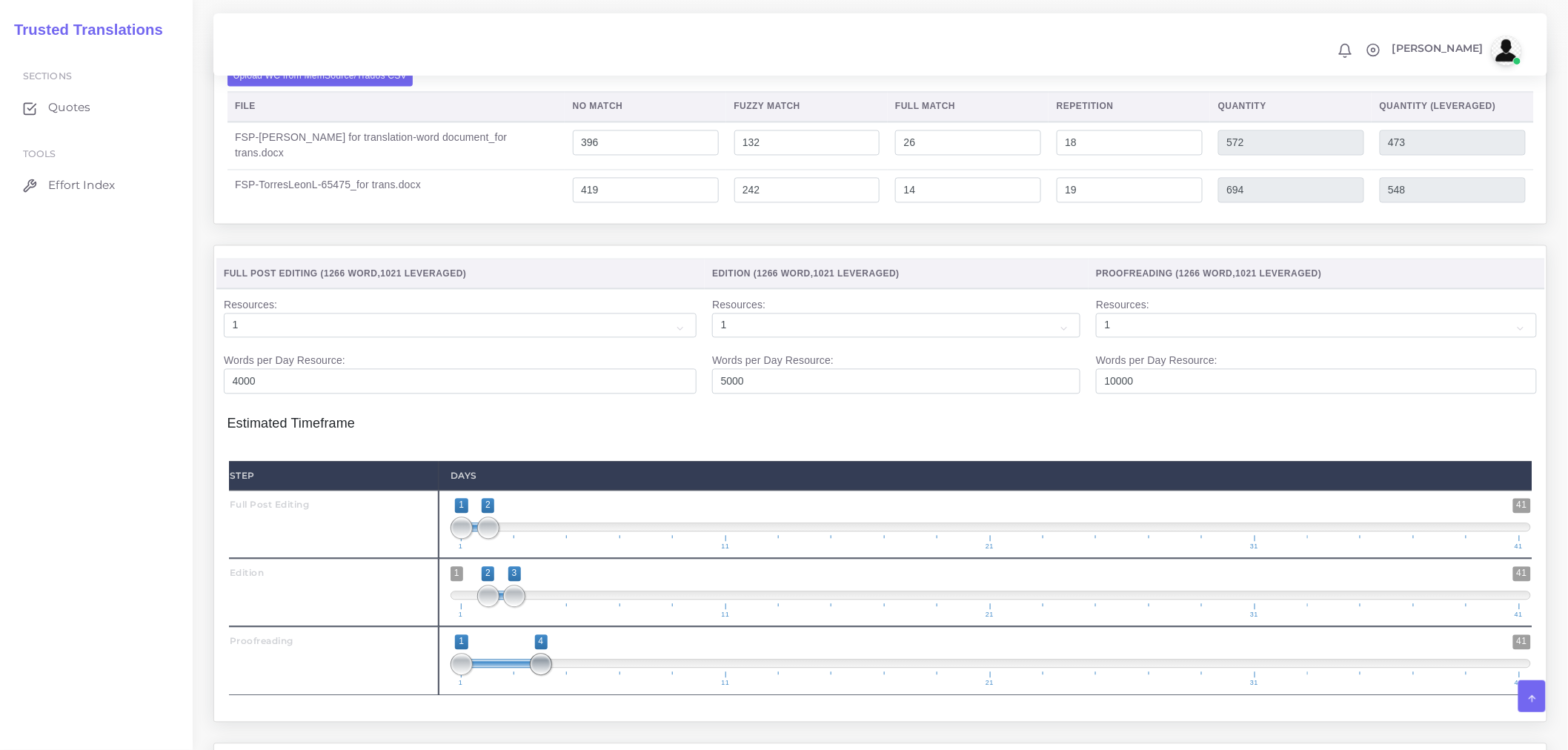
drag, startPoint x: 485, startPoint y: 701, endPoint x: 537, endPoint y: 702, distance: 52.0
click at [537, 676] on span at bounding box center [541, 665] width 22 height 22
type input "3;4"
drag, startPoint x: 460, startPoint y: 700, endPoint x: 511, endPoint y: 703, distance: 51.1
click at [511, 676] on span at bounding box center [514, 665] width 22 height 22
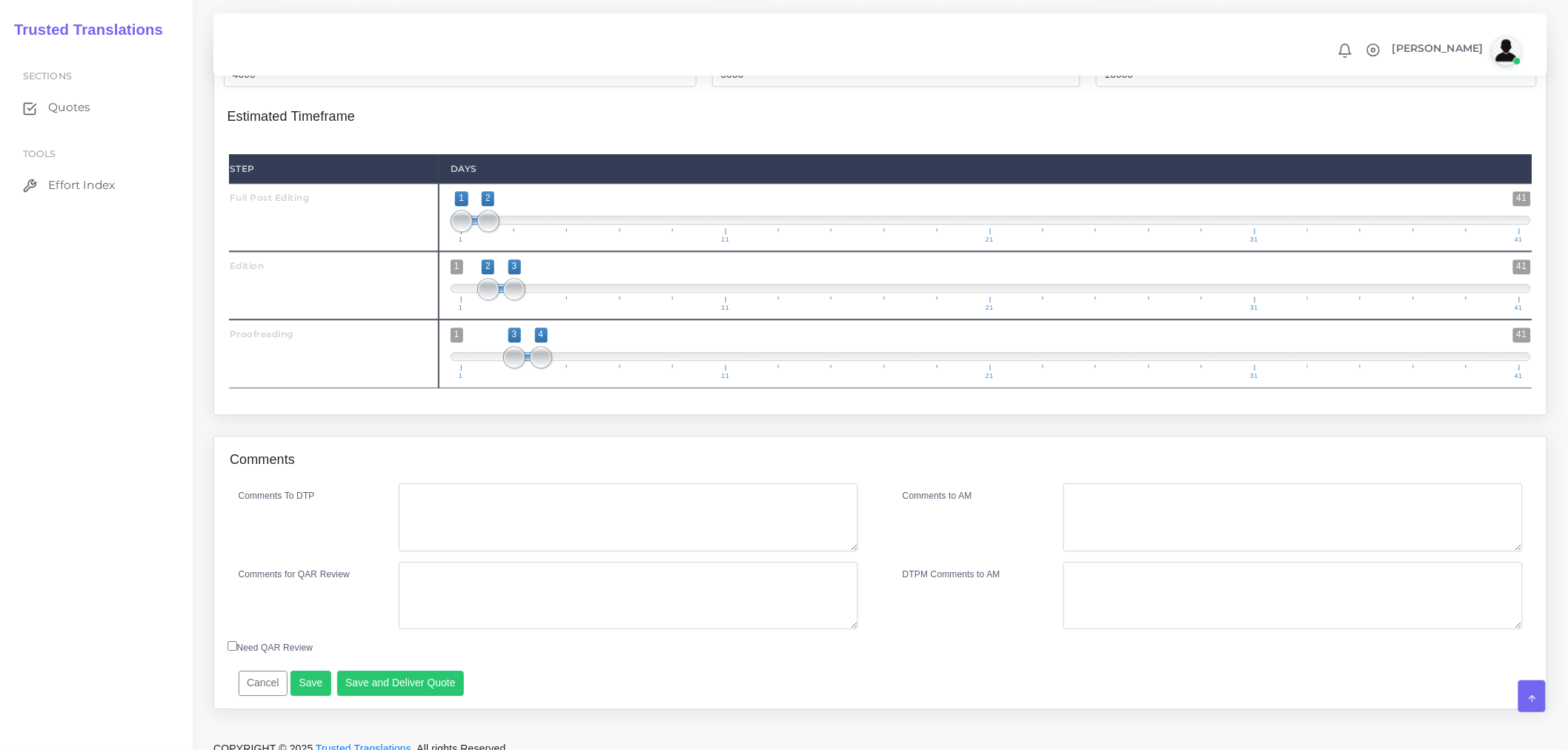
scroll to position [1482, 0]
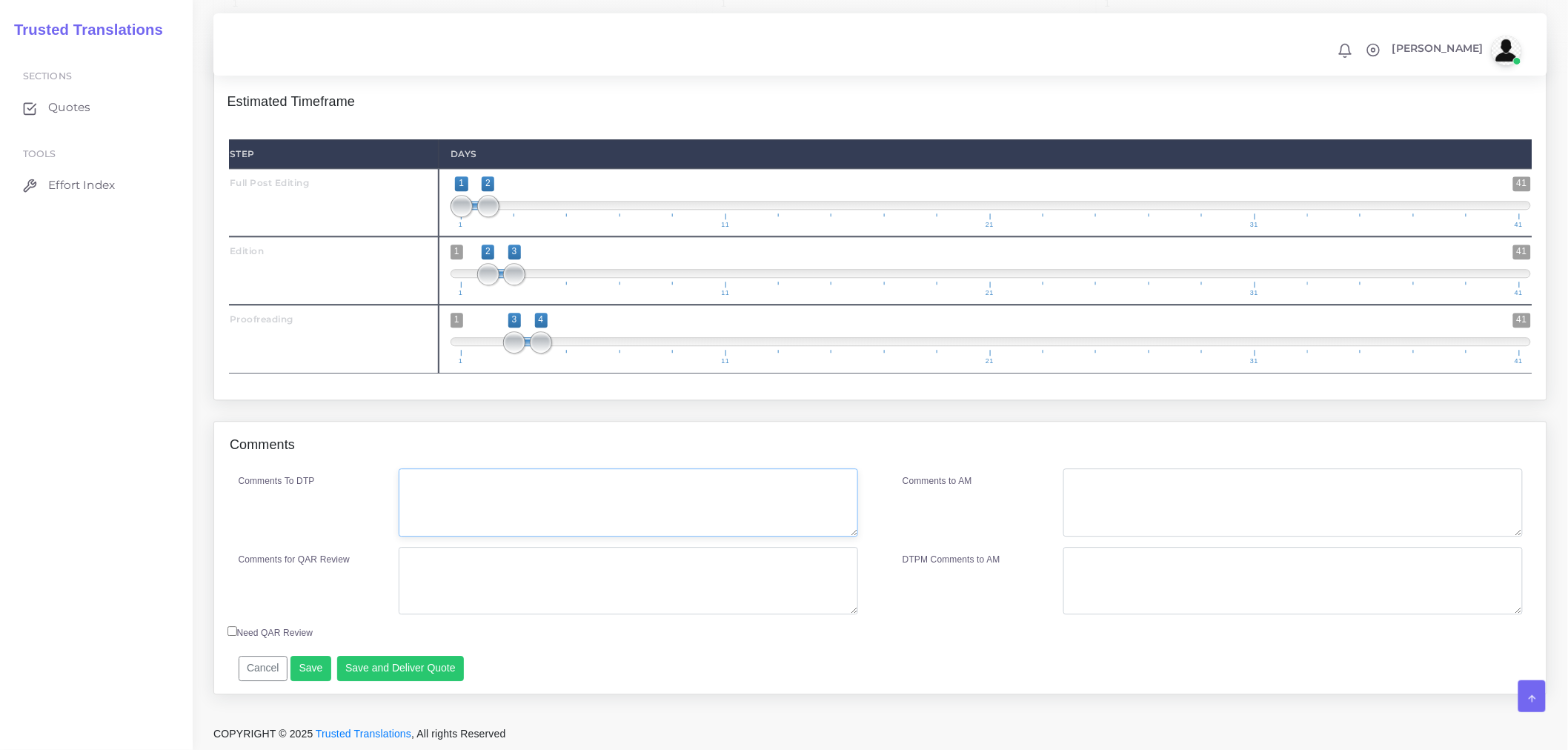
click at [510, 536] on textarea "Comments To DTP" at bounding box center [629, 502] width 460 height 68
type textarea "No DTP required."
click at [534, 587] on textarea "Comments for QAR Review" at bounding box center [629, 580] width 460 height 68
type textarea "Full PE + E+ PRF"
click at [446, 681] on button "Save and Deliver Quote" at bounding box center [401, 669] width 128 height 25
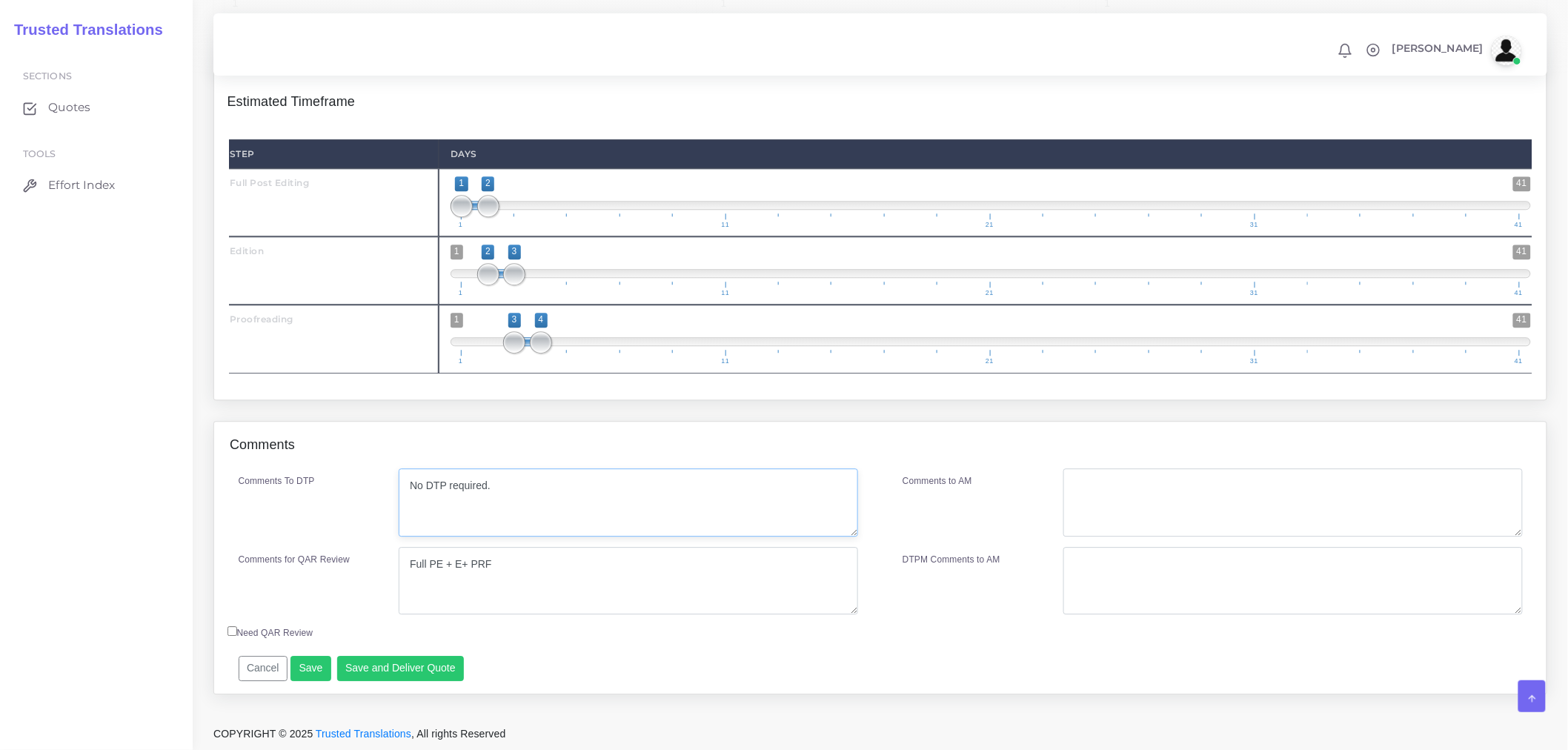
click at [475, 521] on textarea "No DTP required." at bounding box center [629, 502] width 460 height 68
drag, startPoint x: 474, startPoint y: 521, endPoint x: 439, endPoint y: 472, distance: 60.2
click at [439, 469] on div "Comments" at bounding box center [880, 446] width 1332 height 47
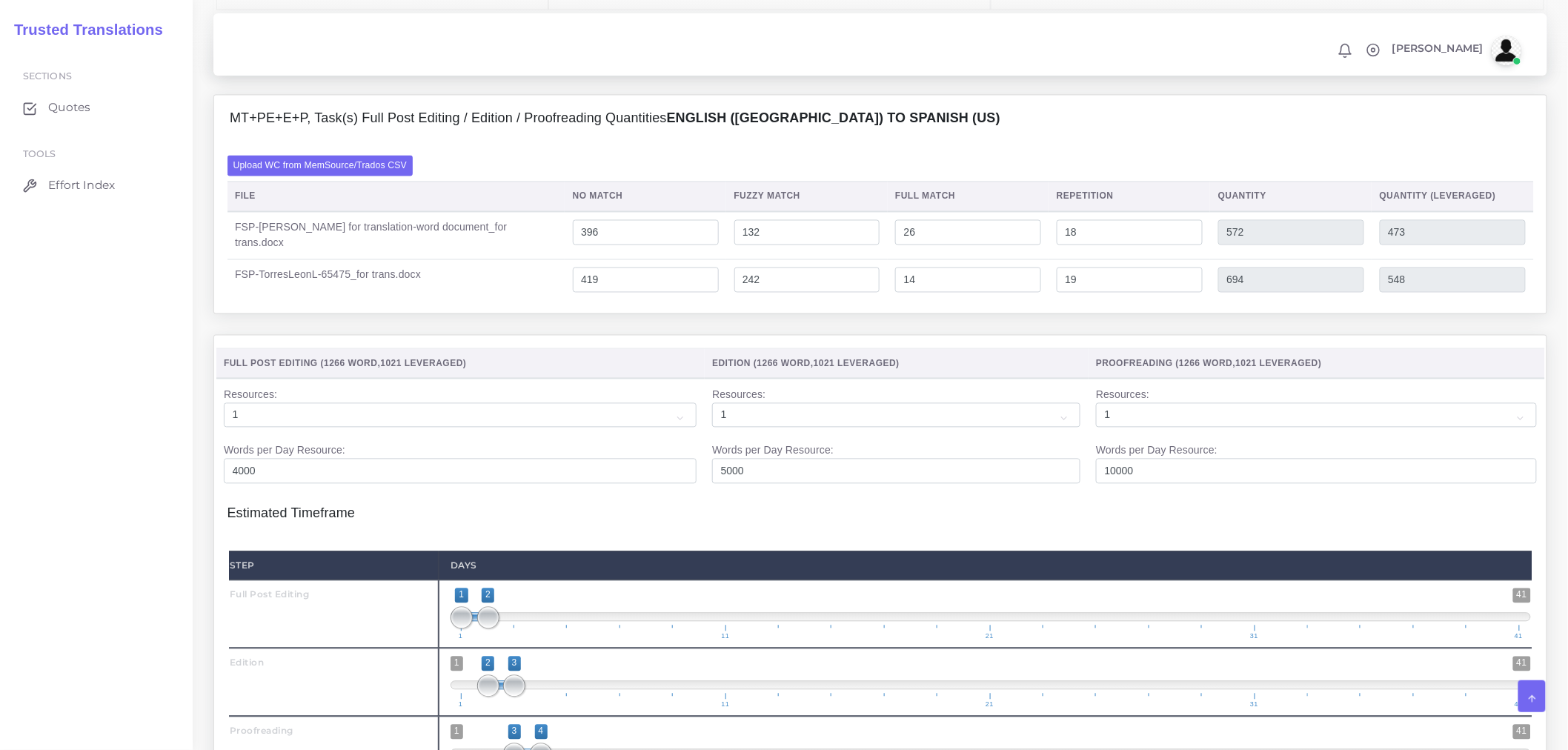
scroll to position [1070, 0]
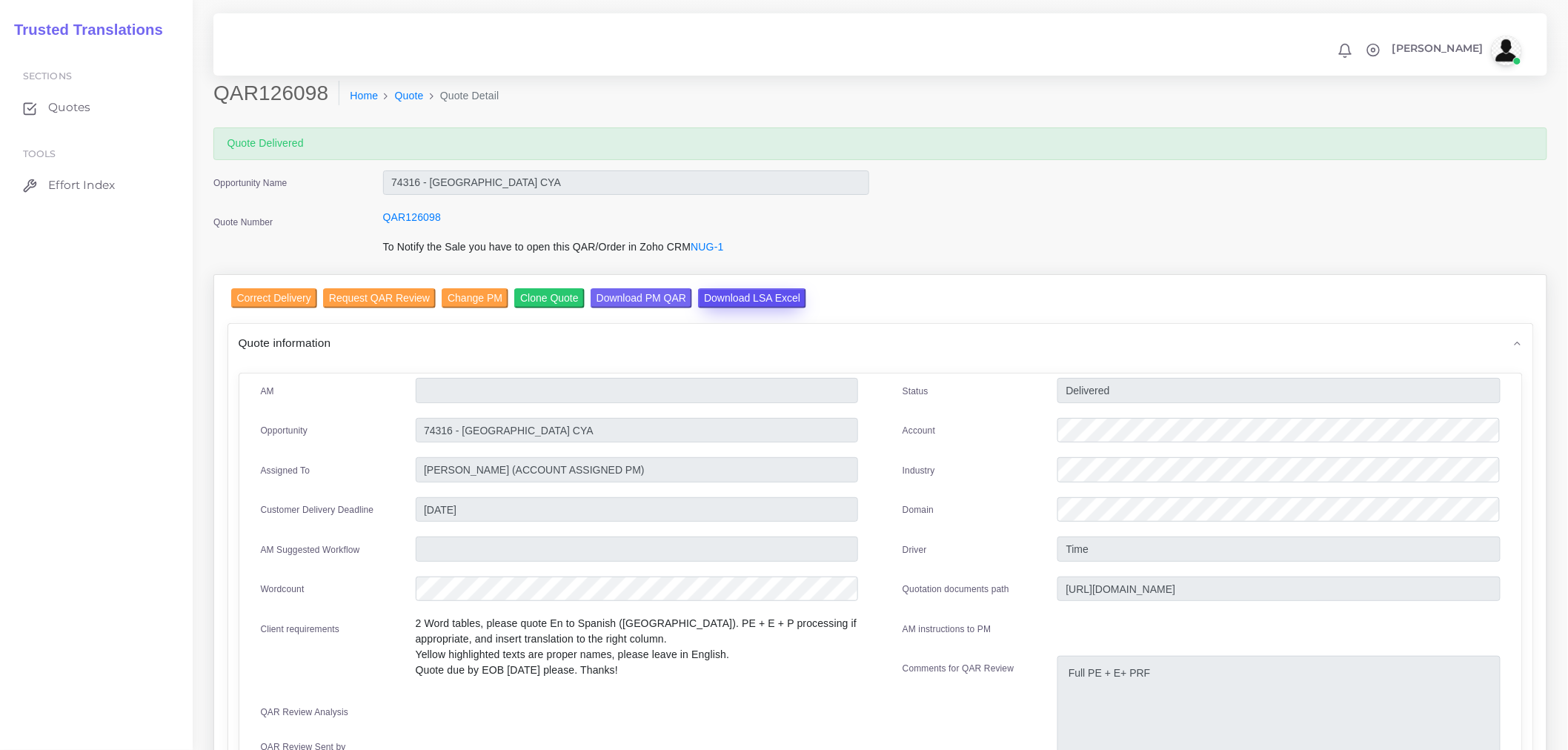
click at [736, 300] on input "Download LSA Excel" at bounding box center [752, 298] width 108 height 20
